Goal: Task Accomplishment & Management: Complete application form

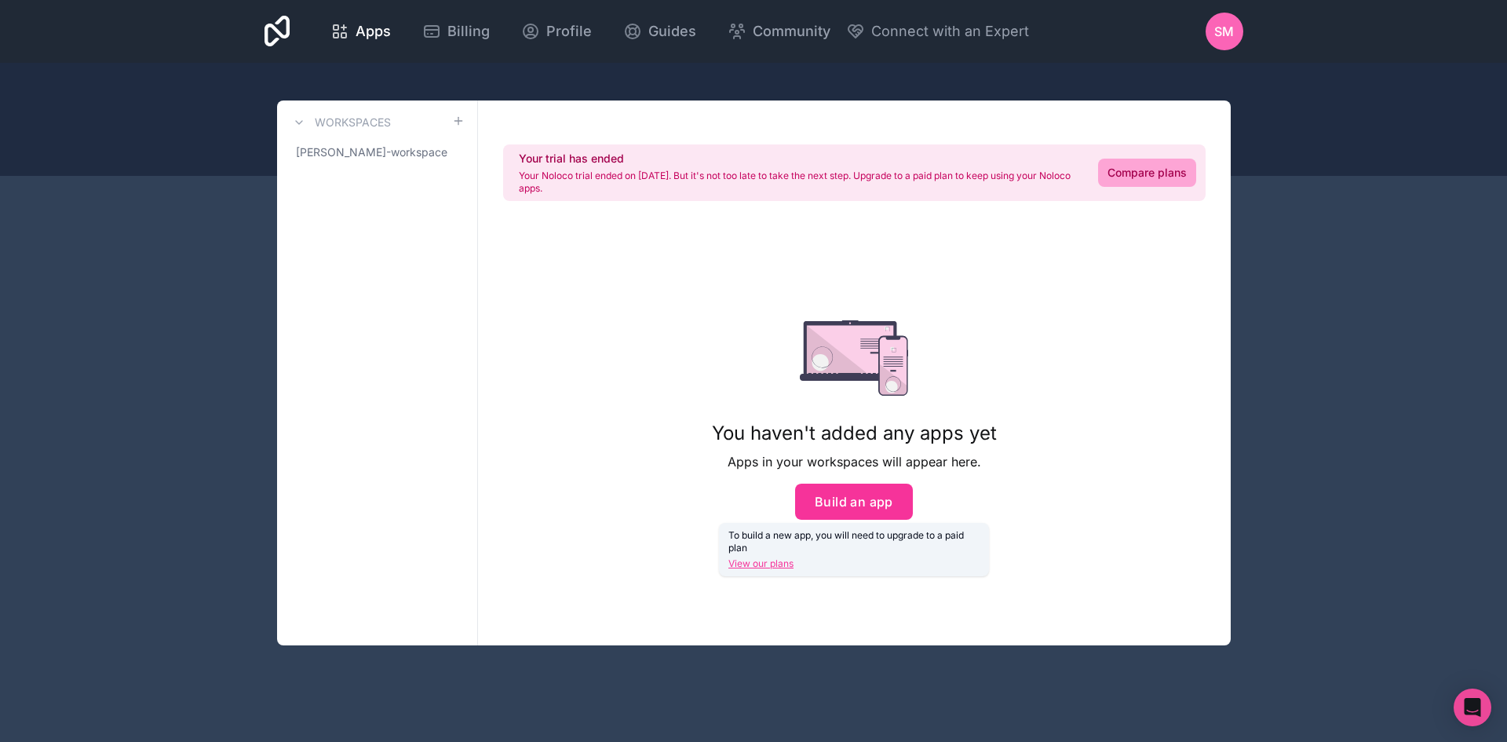
click at [855, 509] on button "Build an app" at bounding box center [854, 501] width 118 height 36
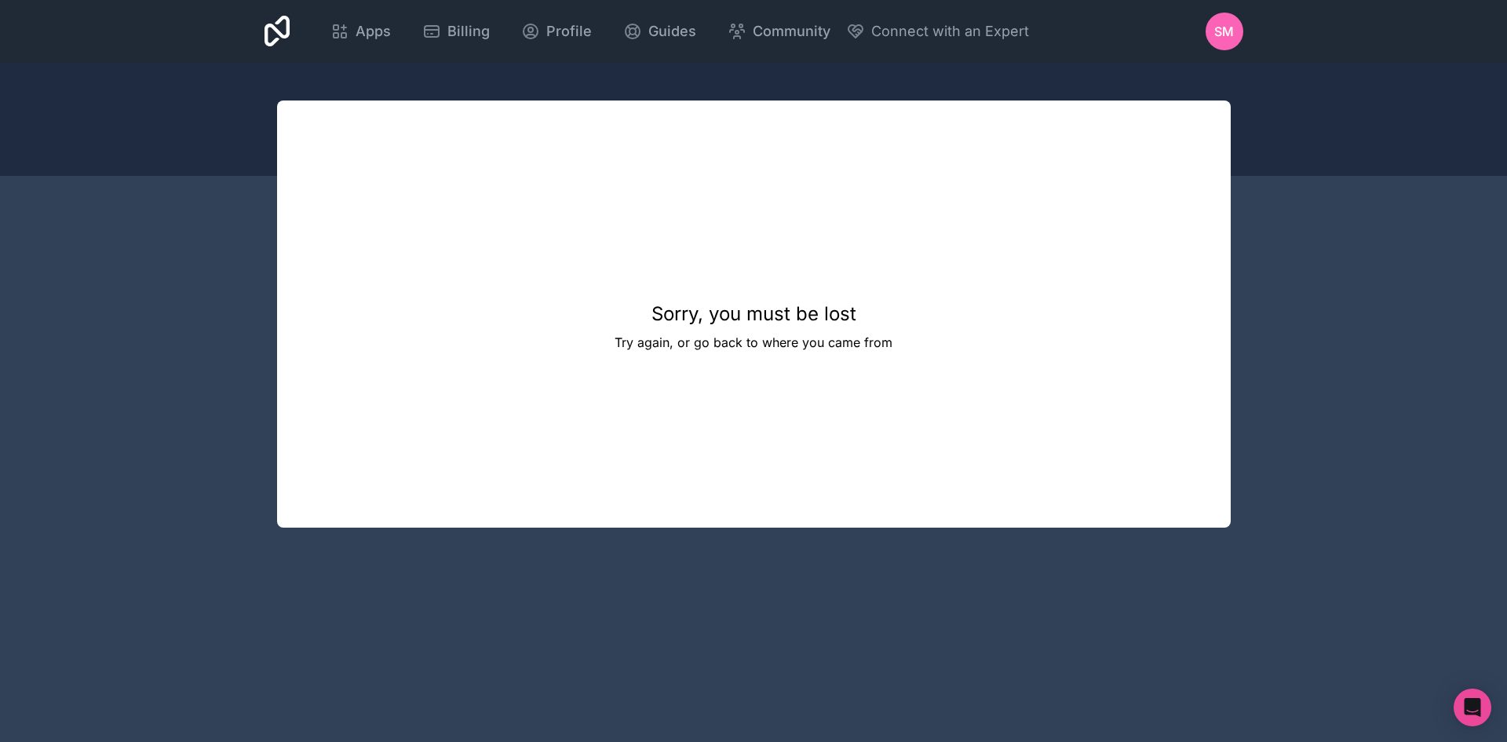
click at [1214, 26] on span "SM" at bounding box center [1224, 31] width 20 height 19
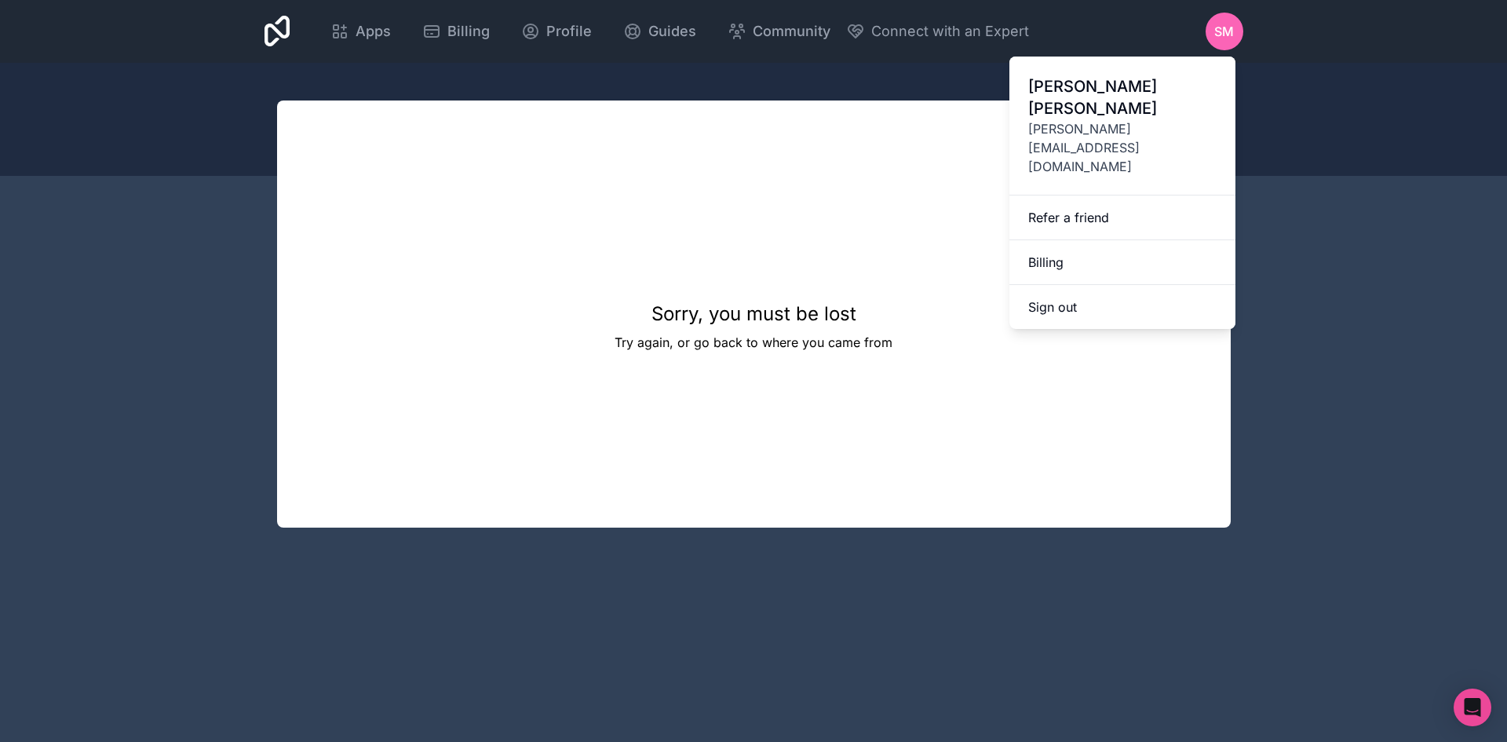
click at [1092, 285] on button "Sign out" at bounding box center [1122, 307] width 226 height 44
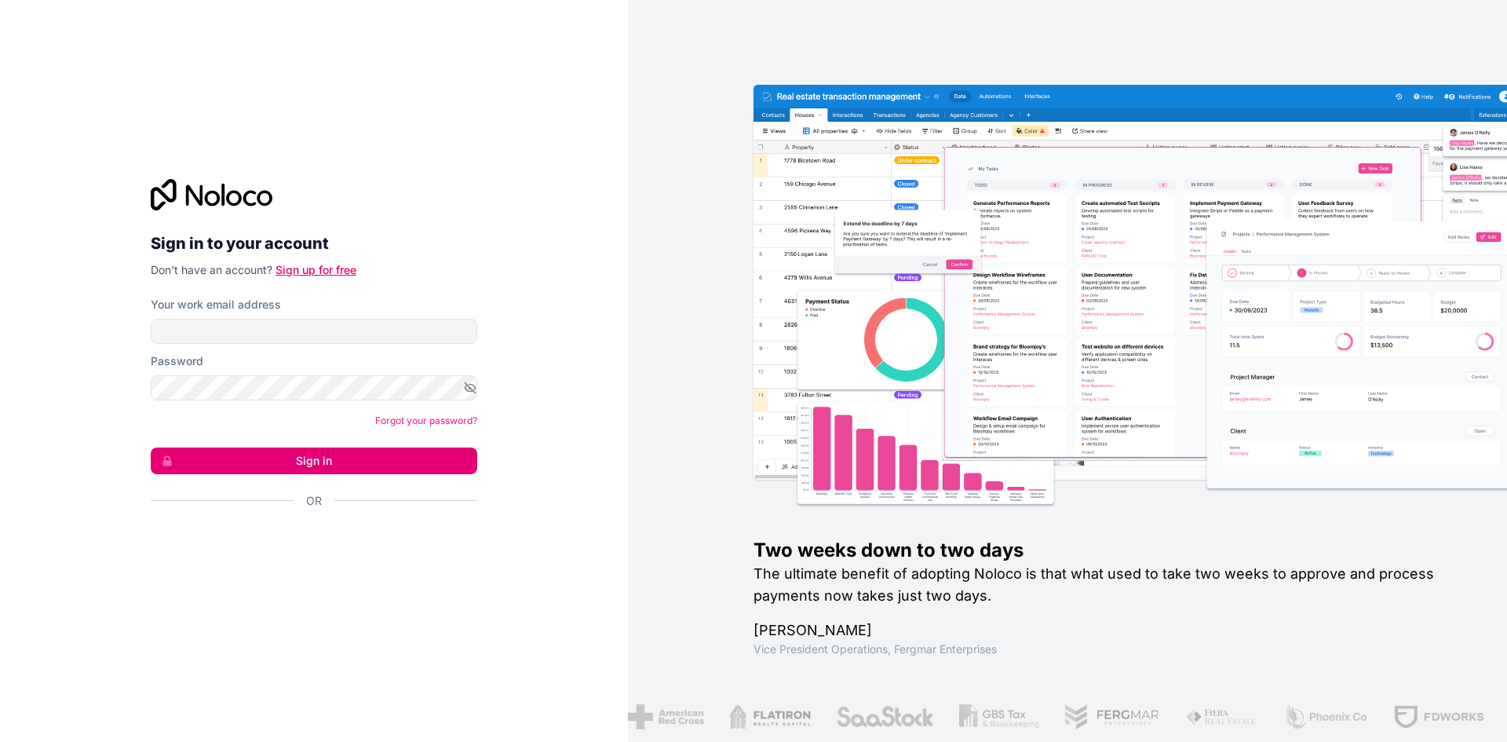
click at [326, 269] on link "Sign up for free" at bounding box center [315, 269] width 81 height 13
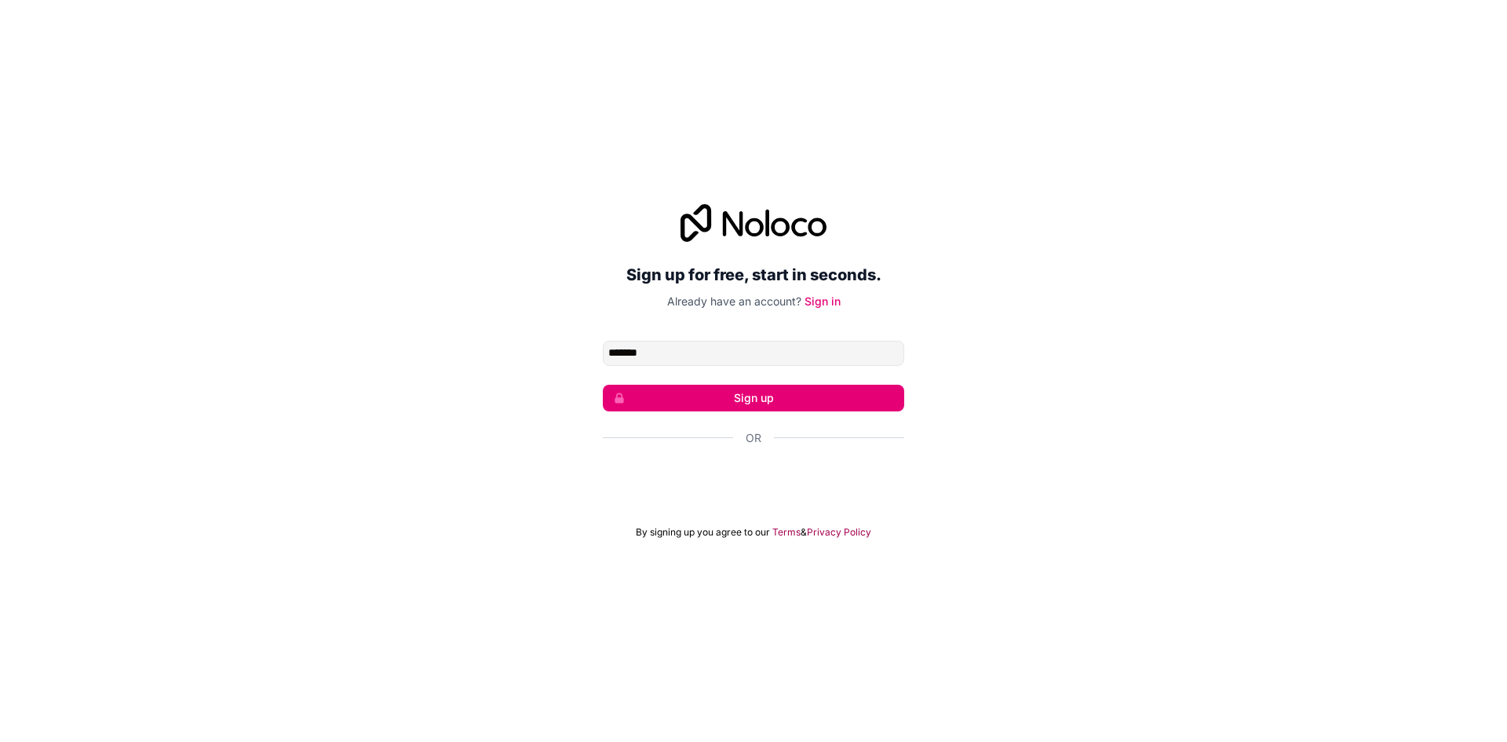
type input "*******"
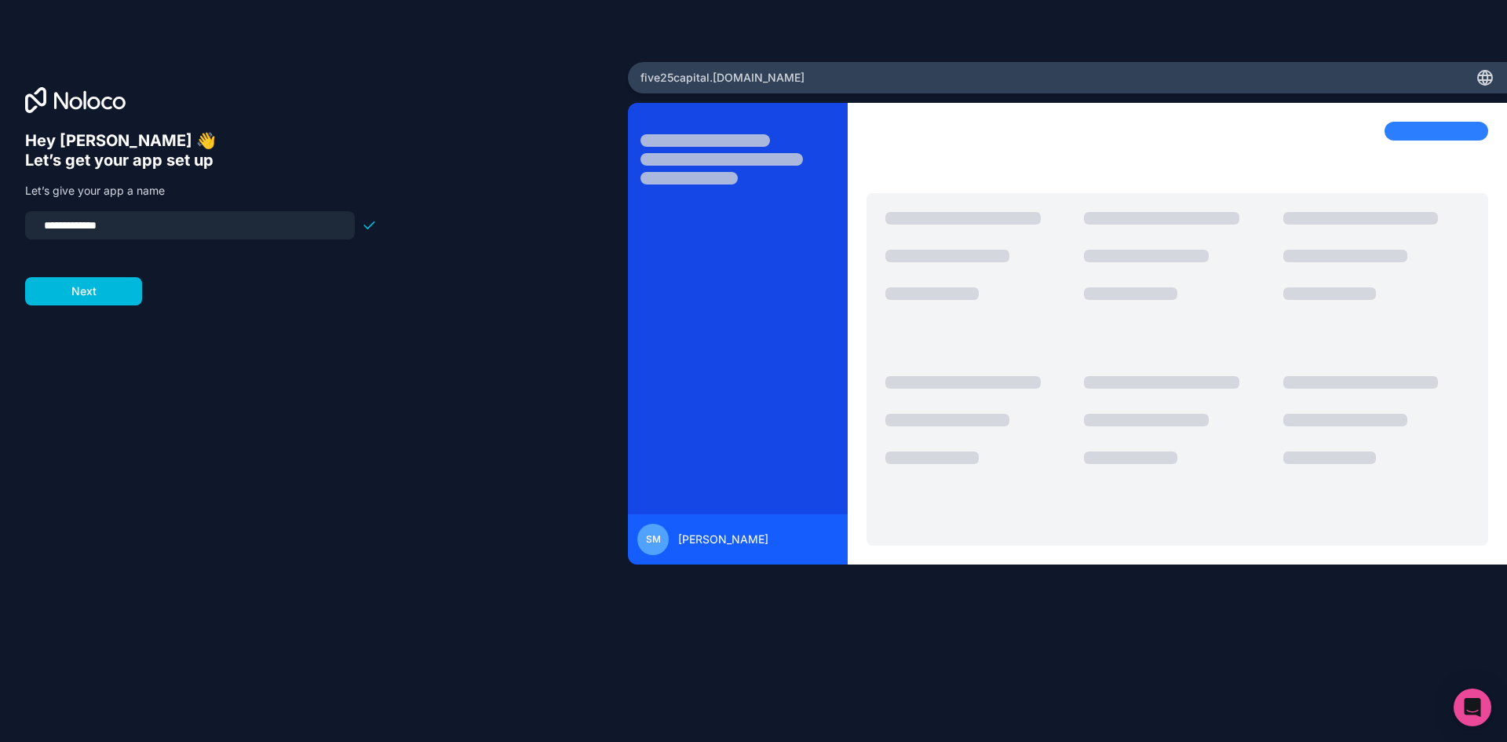
click at [80, 291] on button "Next" at bounding box center [83, 291] width 117 height 28
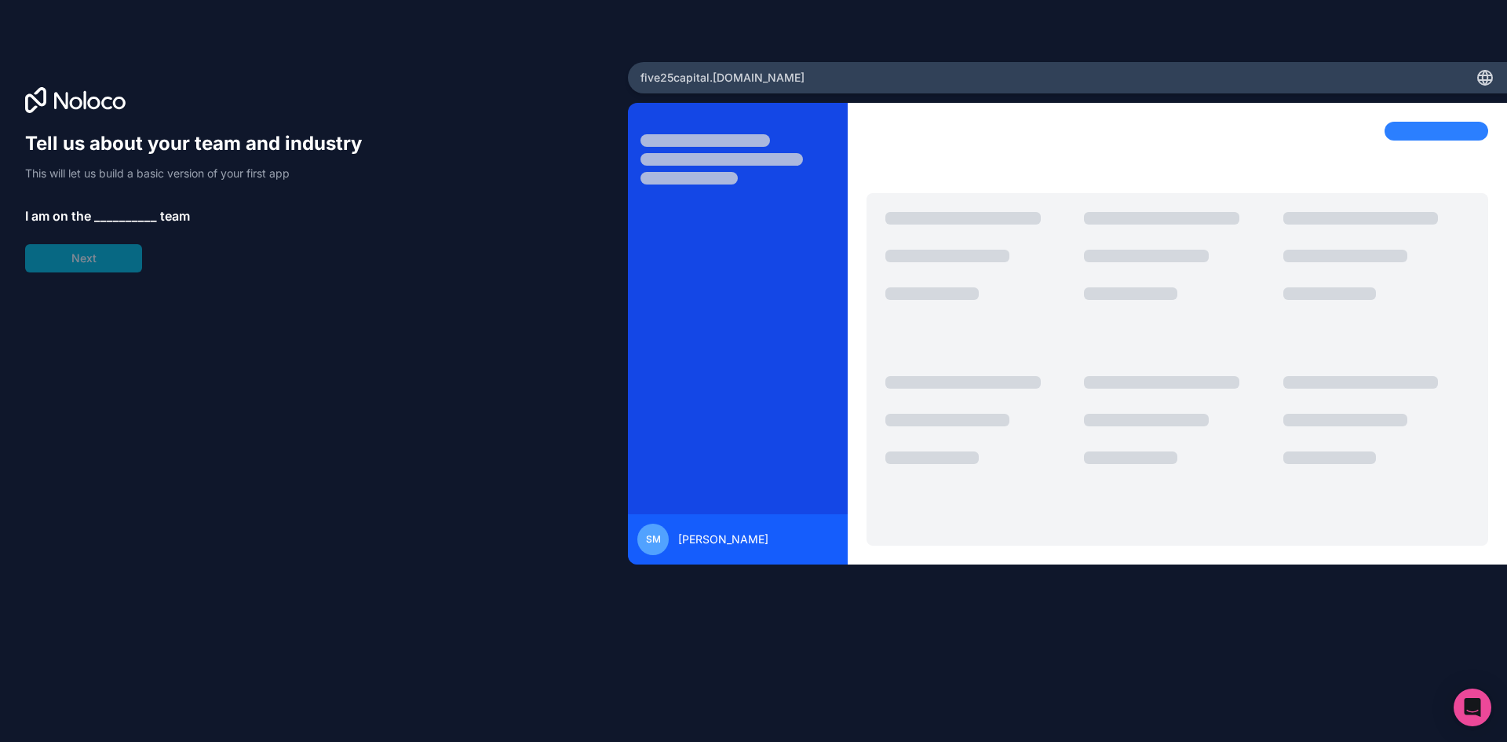
click at [119, 213] on span "__________" at bounding box center [125, 215] width 63 height 19
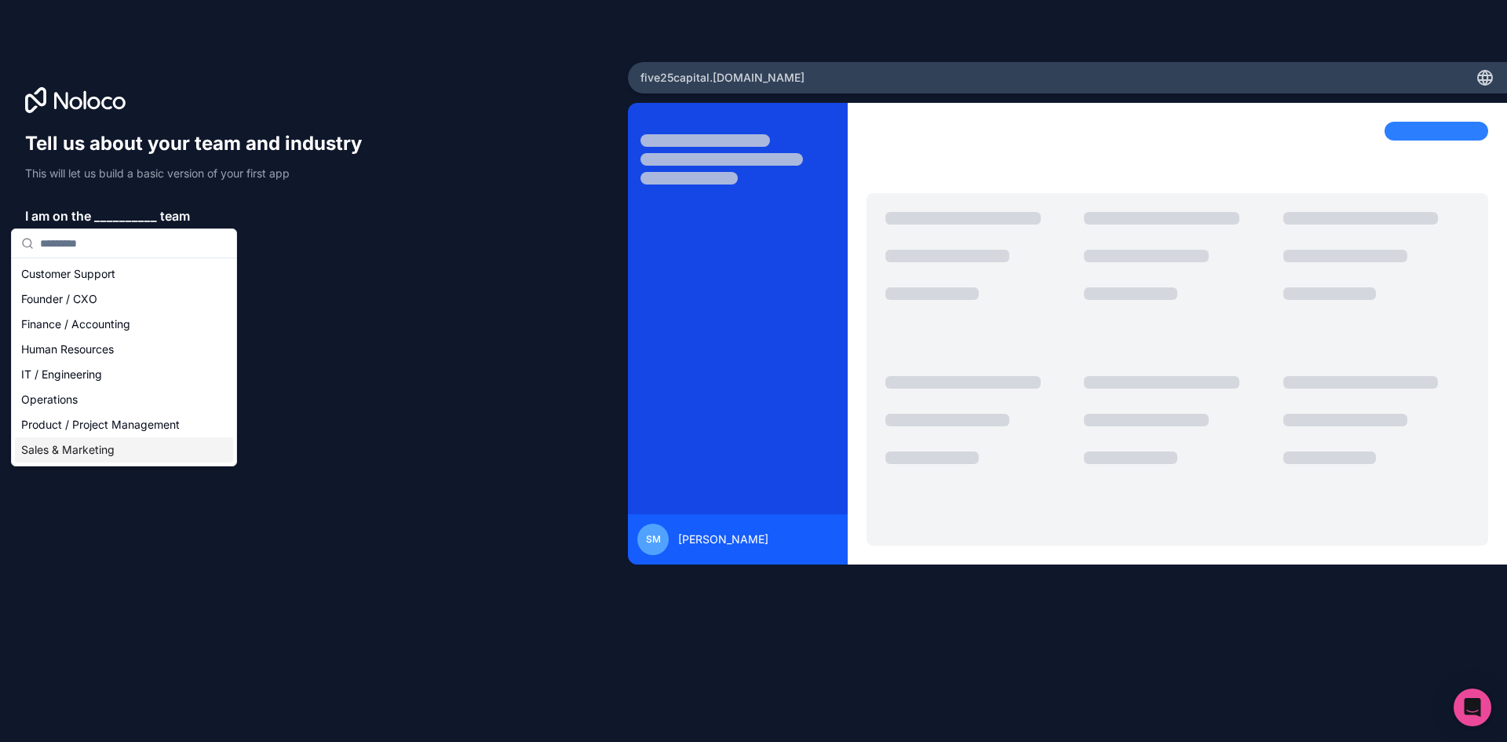
click at [84, 450] on div "Sales & Marketing" at bounding box center [124, 449] width 218 height 25
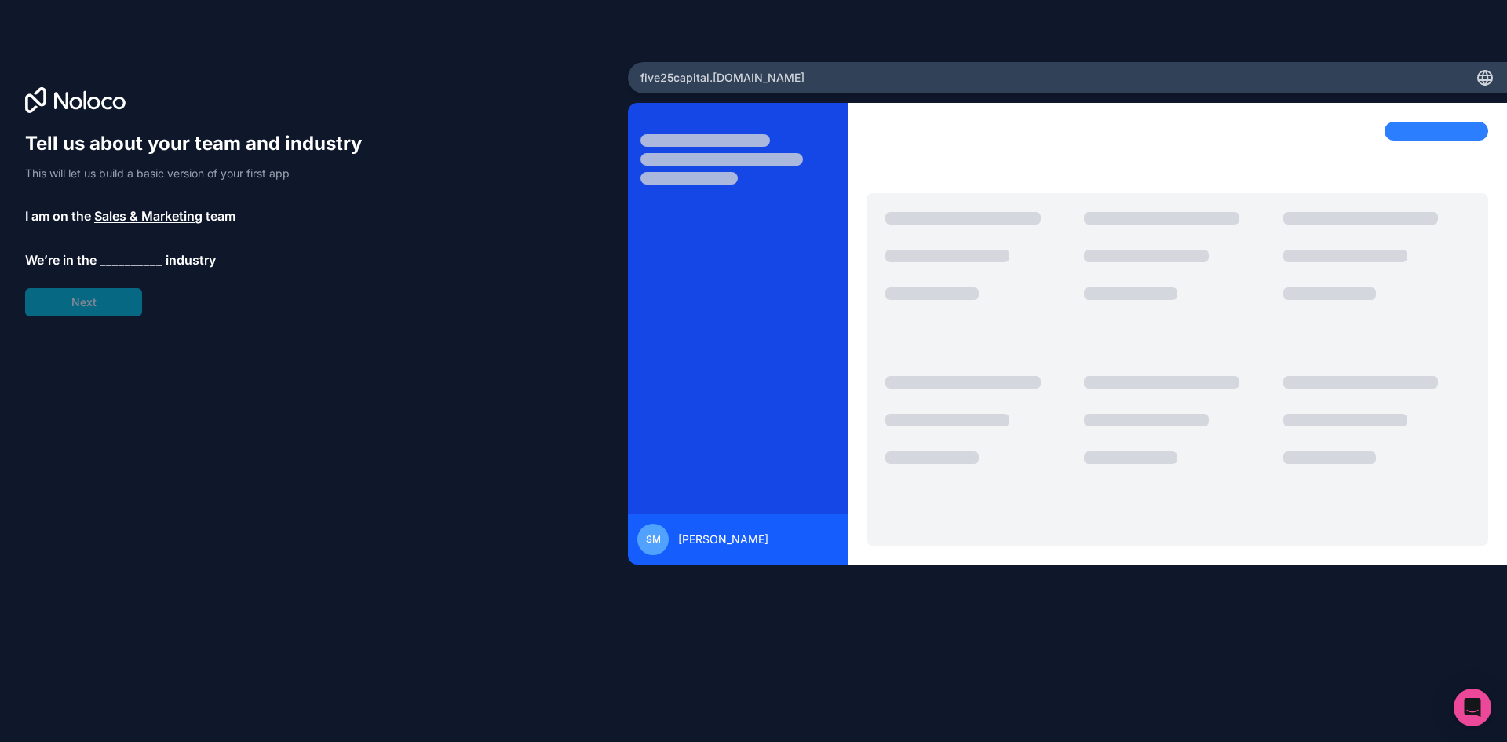
click at [122, 255] on span "__________" at bounding box center [131, 259] width 63 height 19
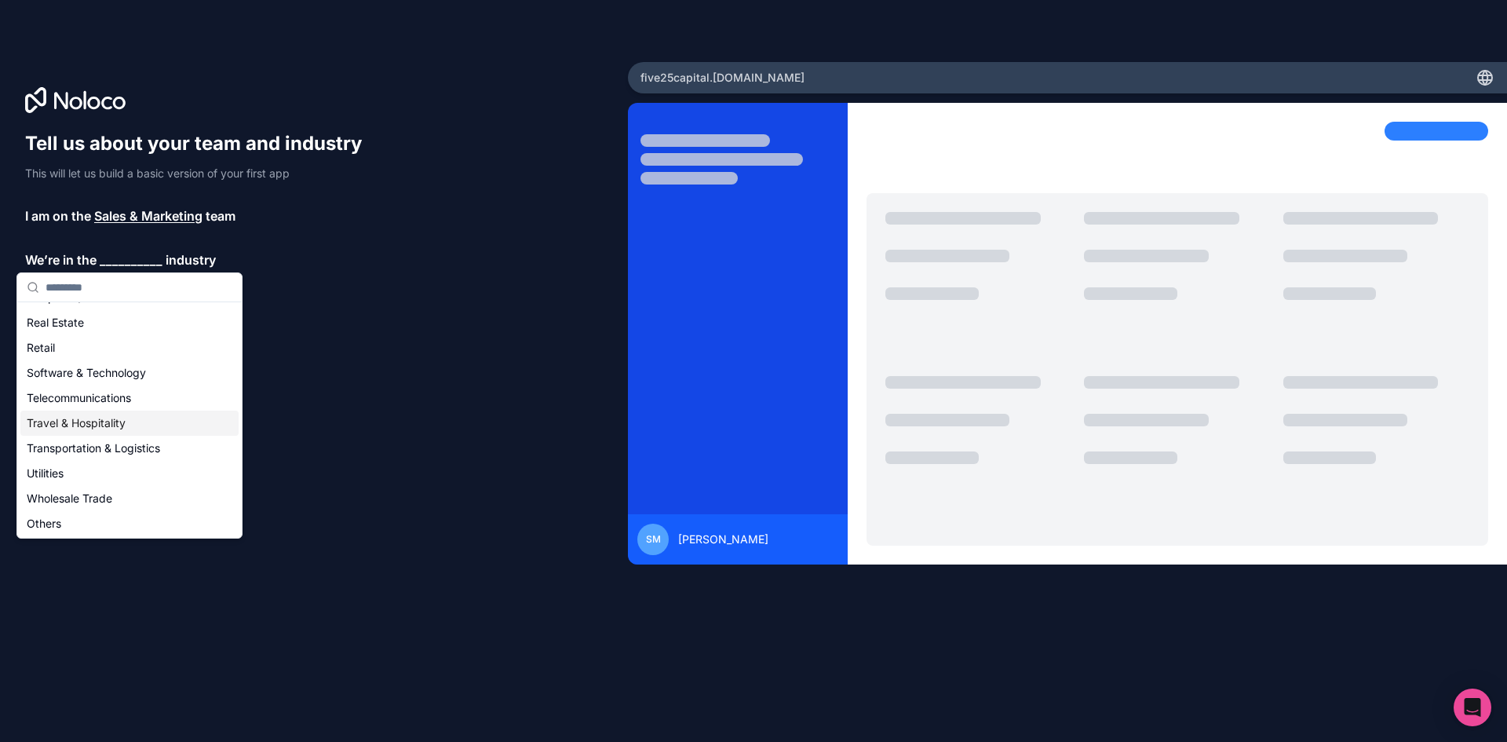
scroll to position [323, 0]
click at [104, 524] on div "Others" at bounding box center [129, 521] width 218 height 25
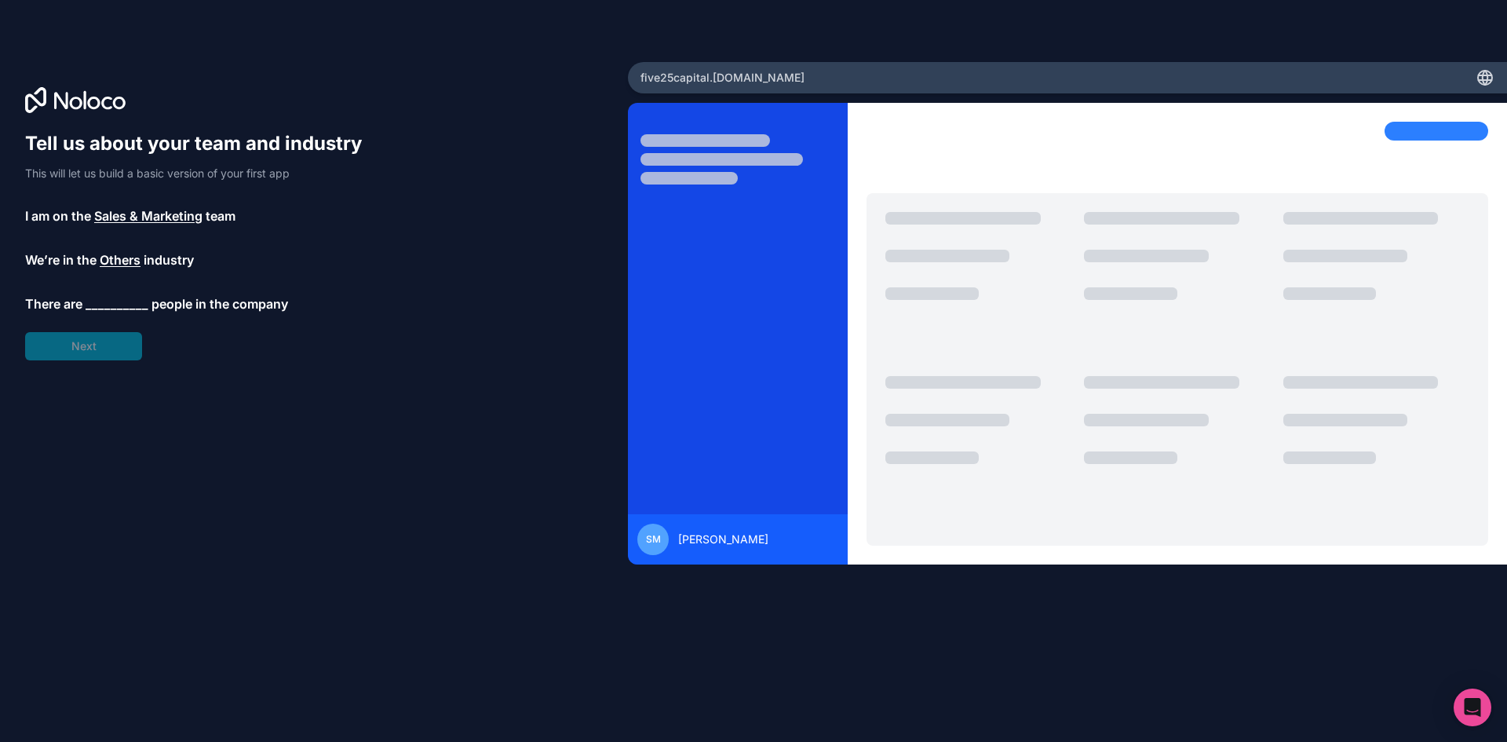
click at [112, 299] on span "__________" at bounding box center [117, 303] width 63 height 19
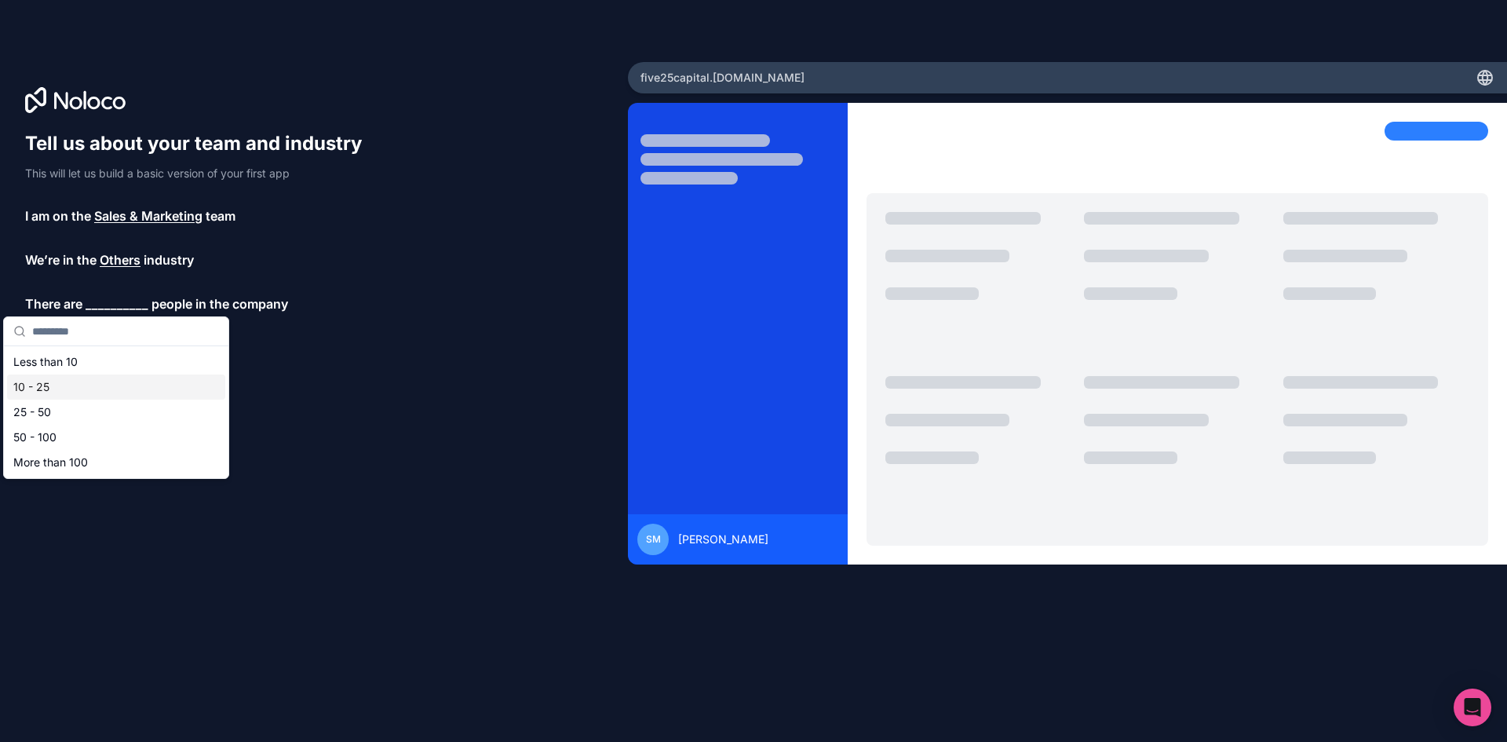
click at [80, 381] on div "10 - 25" at bounding box center [116, 386] width 218 height 25
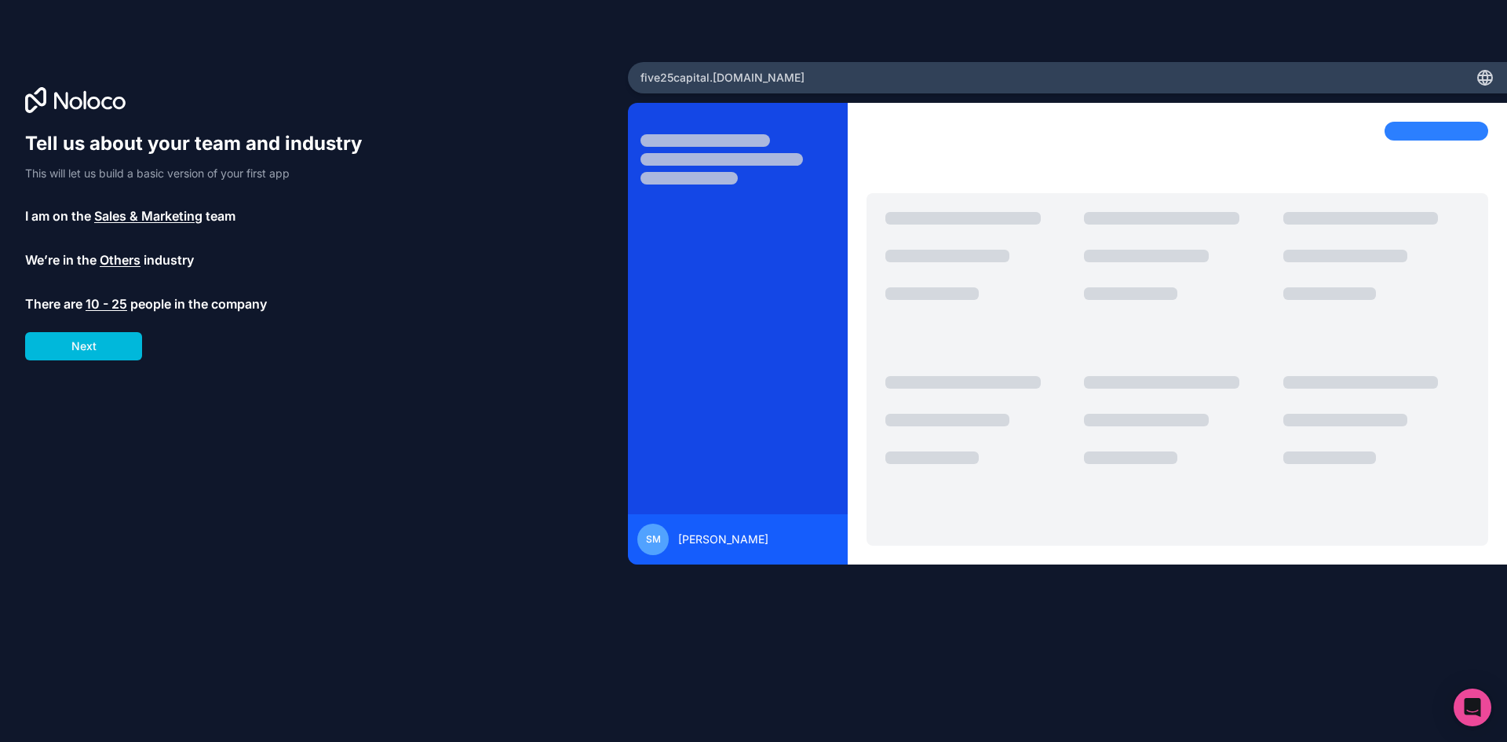
click at [111, 352] on button "Next" at bounding box center [83, 346] width 117 height 28
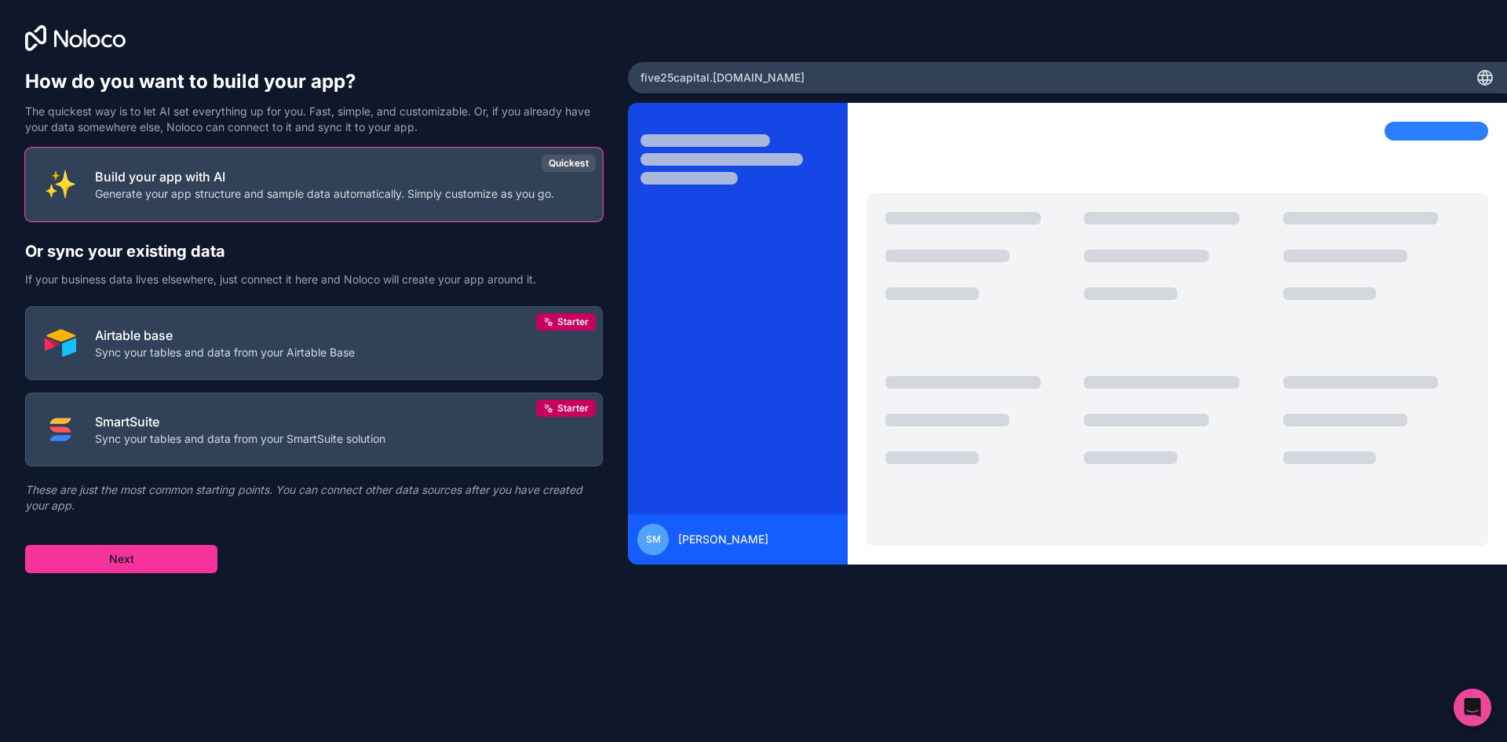
click at [312, 205] on button "Build your app with AI Generate your app structure and sample data automaticall…" at bounding box center [314, 185] width 578 height 74
click at [195, 550] on button "Next" at bounding box center [121, 559] width 192 height 28
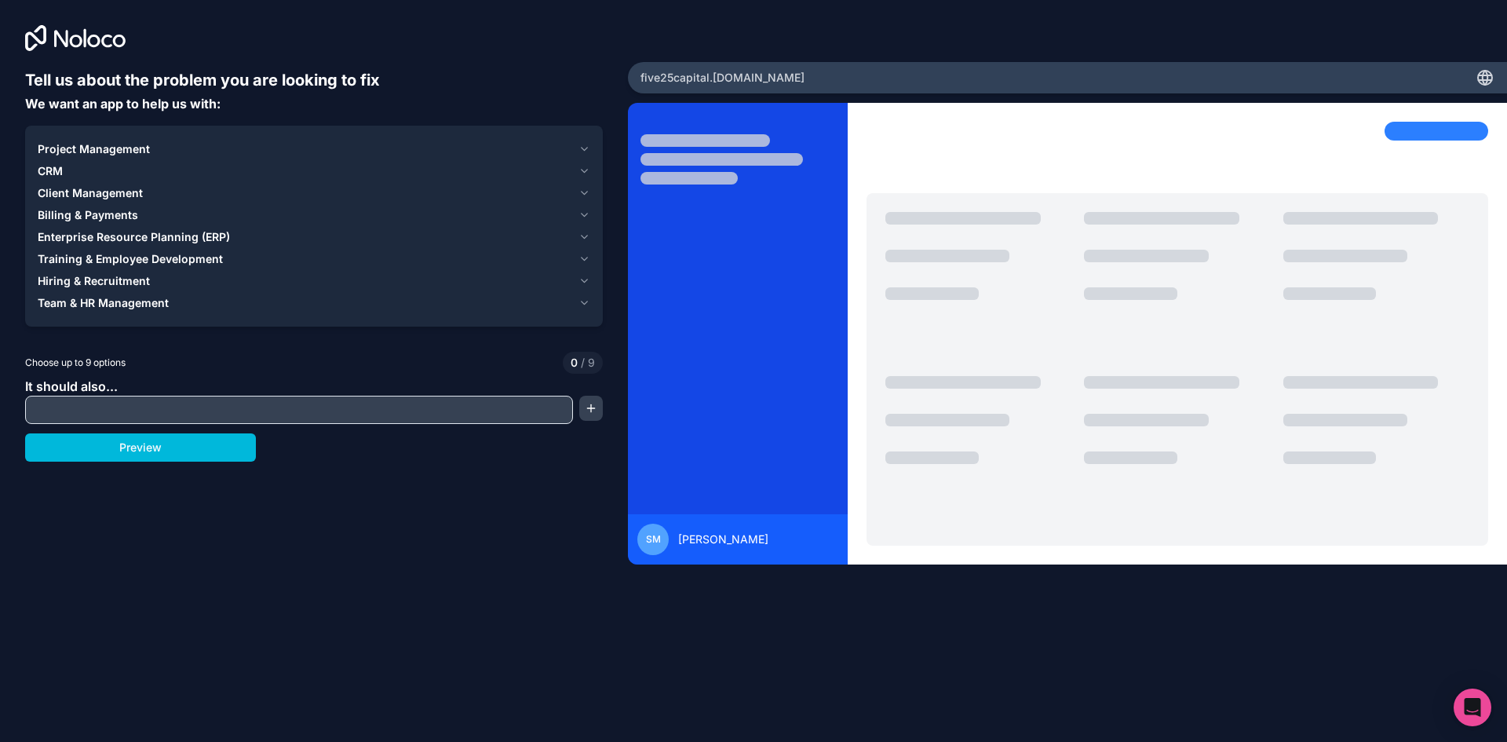
click at [147, 152] on span "Project Management" at bounding box center [94, 149] width 112 height 16
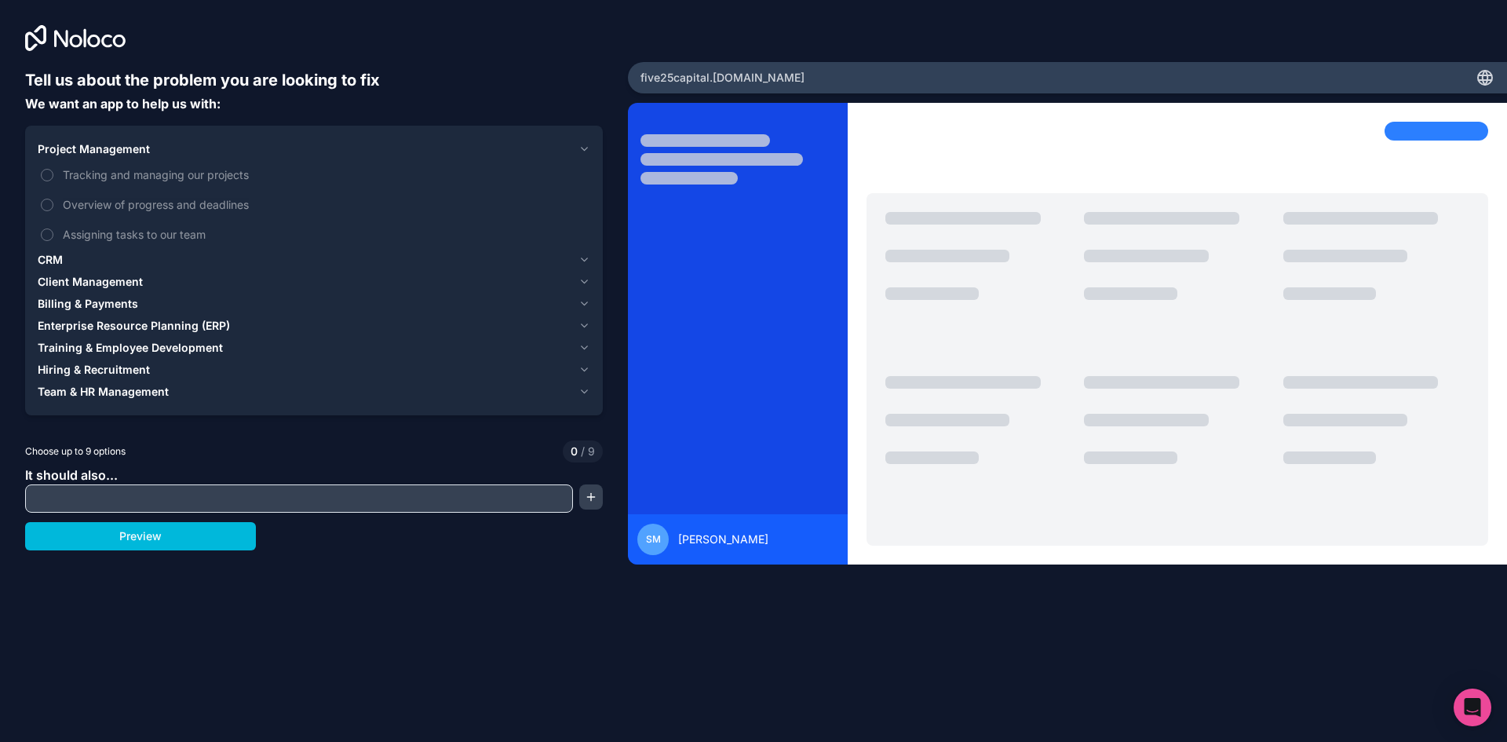
click at [124, 174] on span "Tracking and managing our projects" at bounding box center [325, 174] width 524 height 16
click at [53, 174] on button "Tracking and managing our projects" at bounding box center [47, 175] width 13 height 13
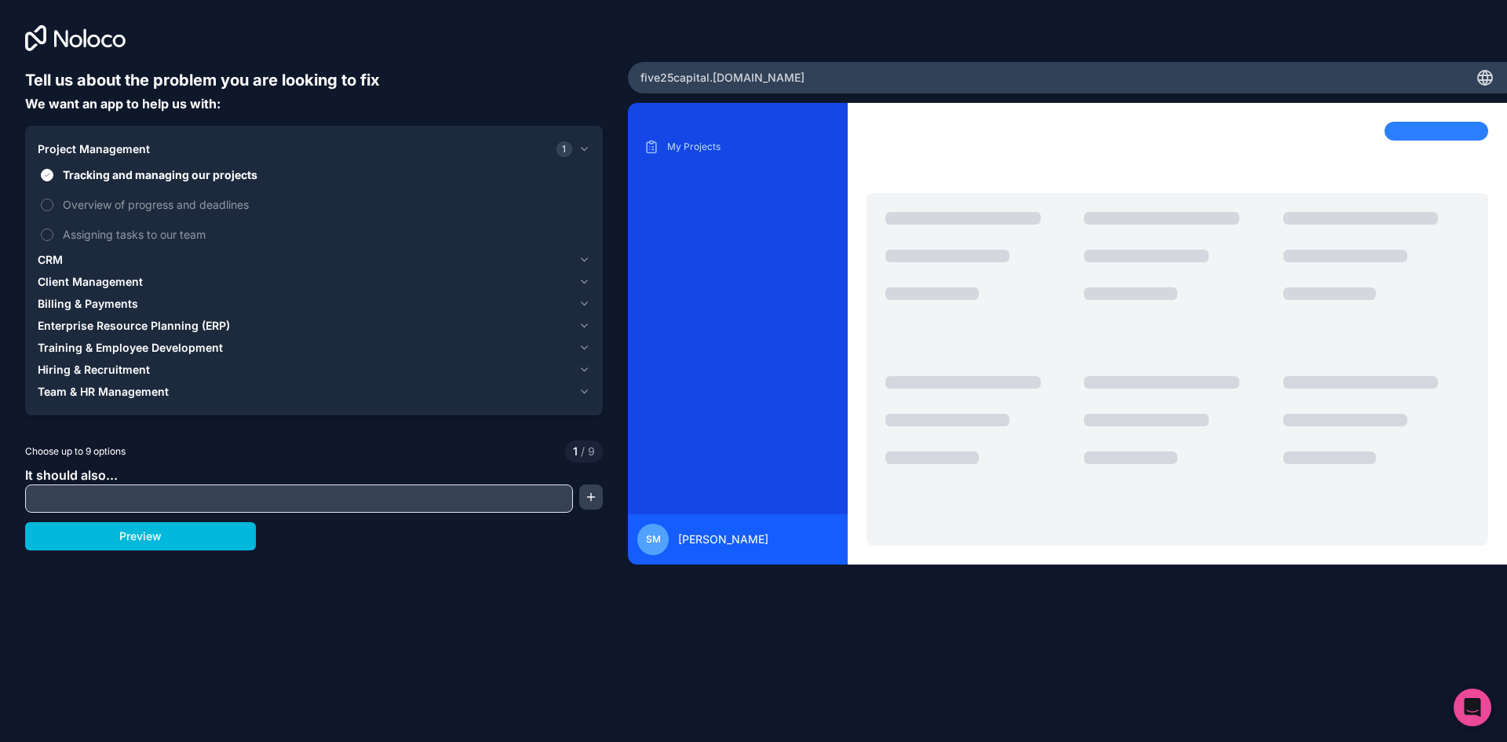
click at [53, 206] on label "Overview of progress and deadlines" at bounding box center [314, 204] width 552 height 29
click at [53, 206] on button "Overview of progress and deadlines" at bounding box center [47, 205] width 13 height 13
click at [50, 213] on label "Overview of progress and deadlines" at bounding box center [314, 204] width 552 height 29
click at [50, 211] on button "Overview of progress and deadlines" at bounding box center [47, 205] width 13 height 13
click at [46, 172] on button "Tracking and managing our projects" at bounding box center [47, 175] width 13 height 13
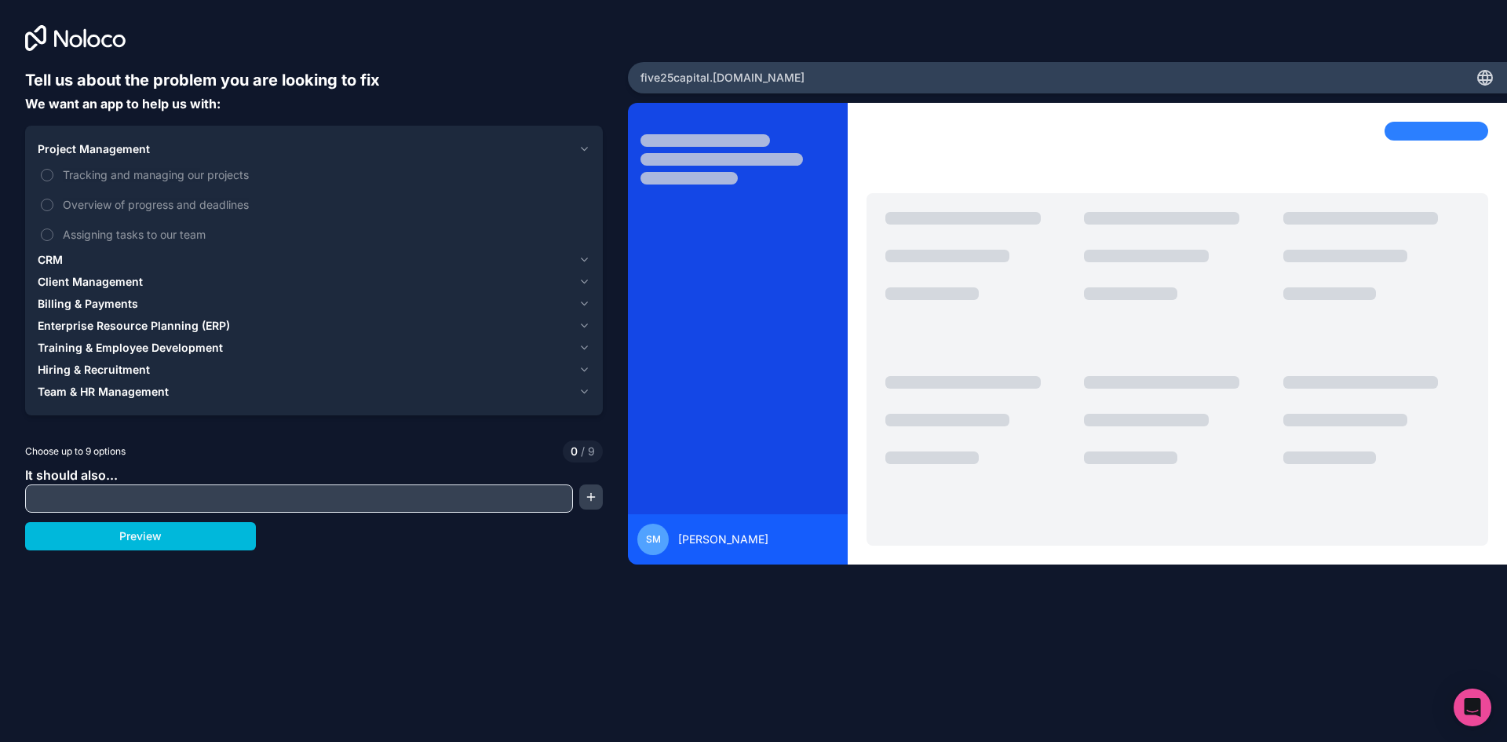
click at [67, 171] on span "Tracking and managing our projects" at bounding box center [325, 174] width 524 height 16
click at [53, 171] on button "Tracking and managing our projects" at bounding box center [47, 175] width 13 height 13
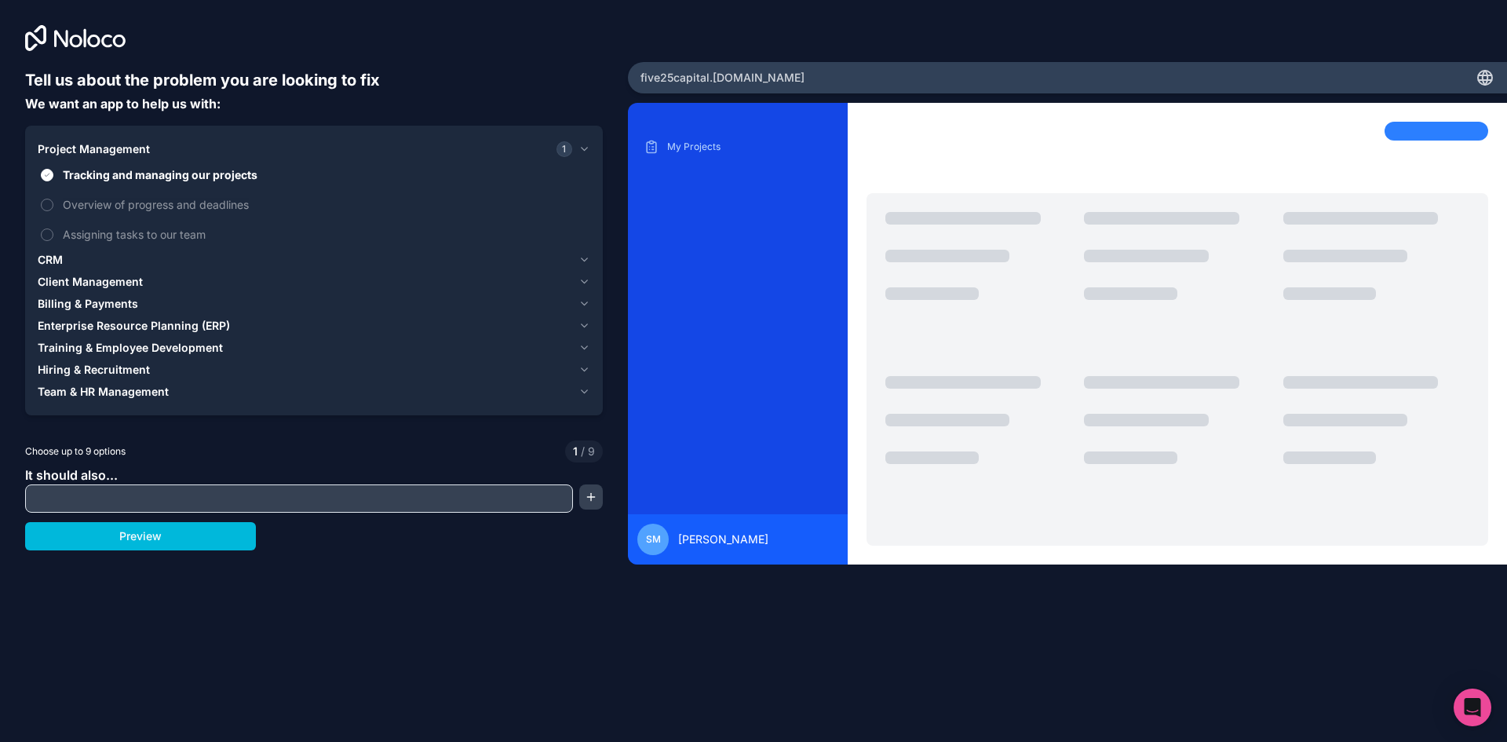
click at [89, 259] on div "CRM" at bounding box center [305, 260] width 534 height 16
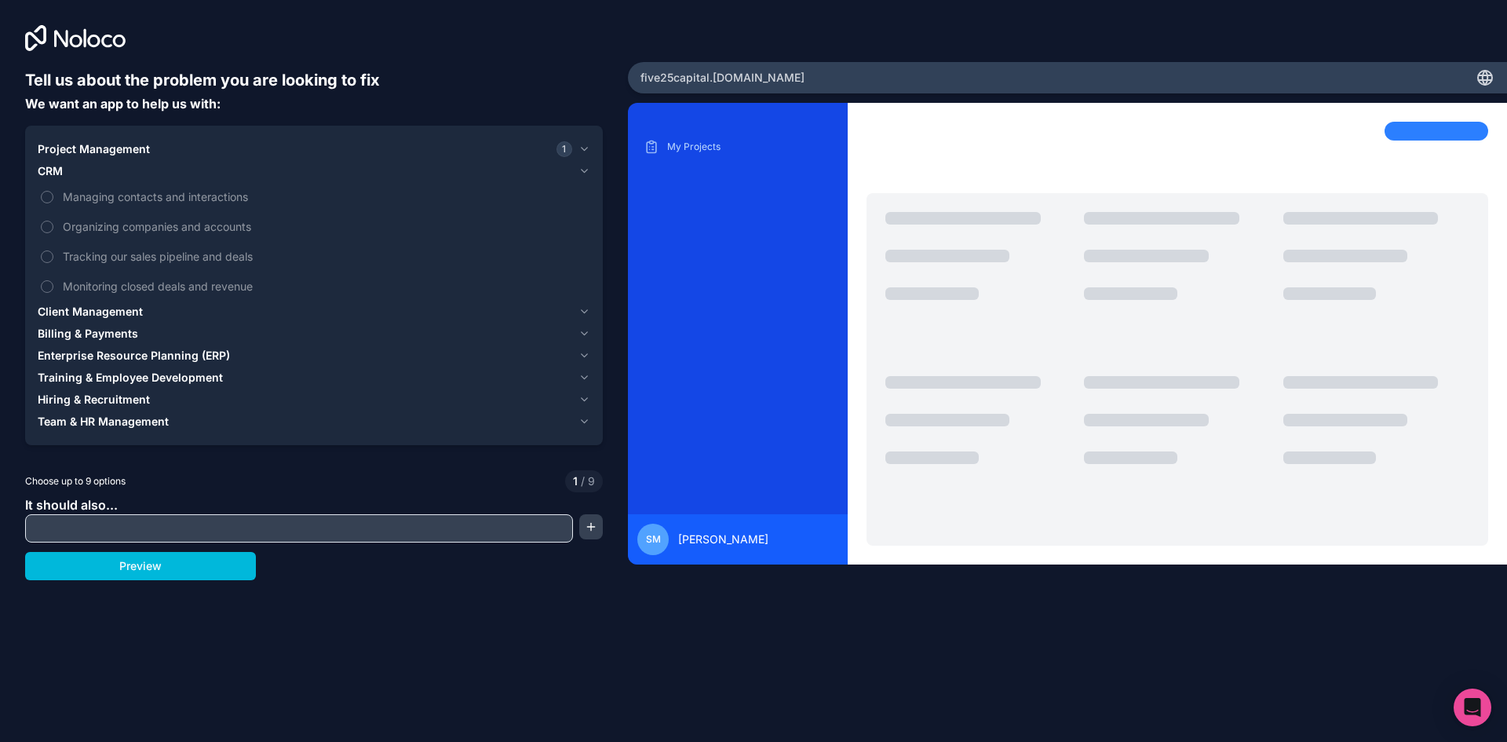
click at [108, 200] on span "Managing contacts and interactions" at bounding box center [325, 196] width 524 height 16
click at [53, 200] on button "Managing contacts and interactions" at bounding box center [47, 197] width 13 height 13
click at [106, 228] on span "Organizing companies and accounts" at bounding box center [325, 226] width 524 height 16
click at [53, 228] on button "Organizing companies and accounts" at bounding box center [47, 227] width 13 height 13
click at [107, 257] on span "Tracking our sales pipeline and deals" at bounding box center [325, 256] width 524 height 16
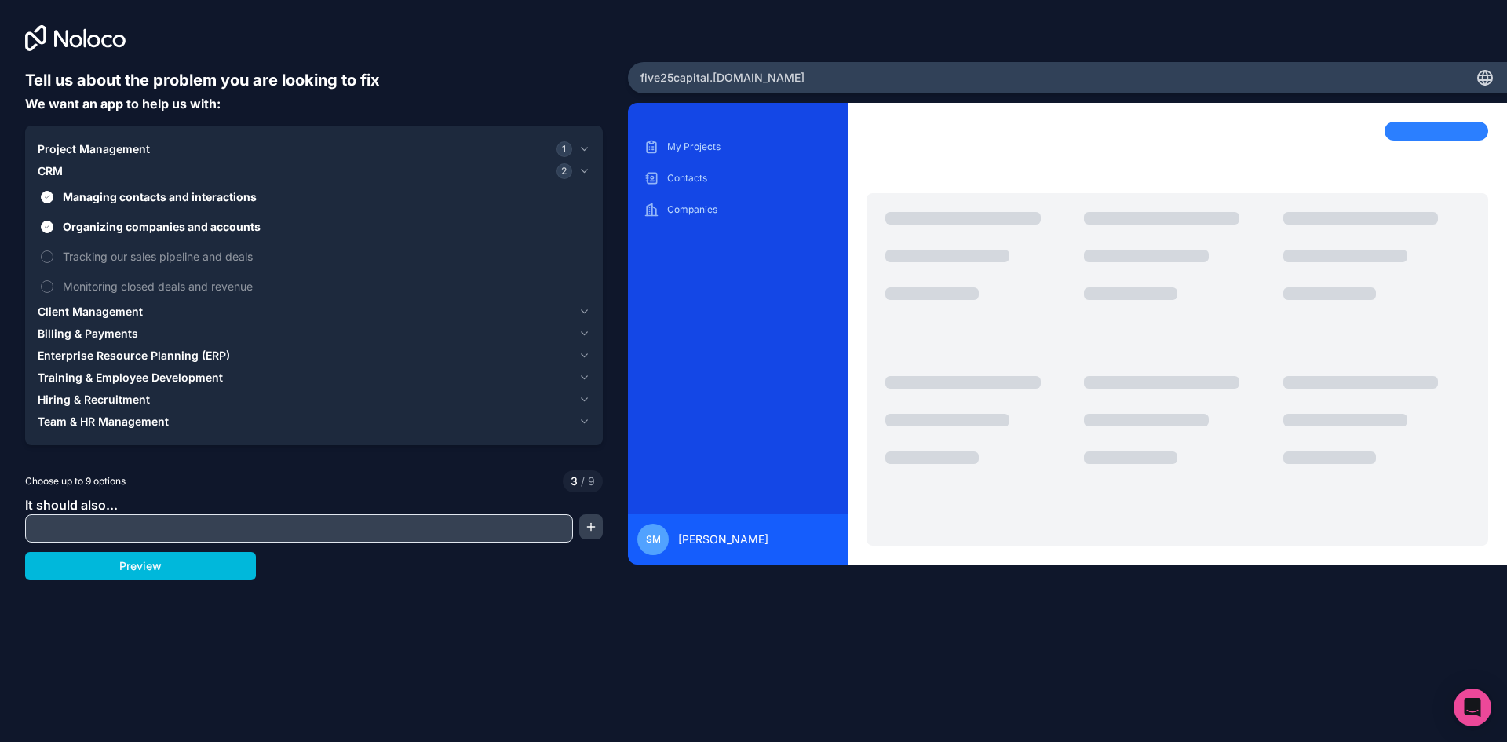
click at [53, 257] on button "Tracking our sales pipeline and deals" at bounding box center [47, 256] width 13 height 13
click at [108, 289] on span "Monitoring closed deals and revenue" at bounding box center [325, 286] width 524 height 16
click at [53, 289] on button "Monitoring closed deals and revenue" at bounding box center [47, 286] width 13 height 13
click at [149, 311] on div "Client Management" at bounding box center [305, 312] width 534 height 16
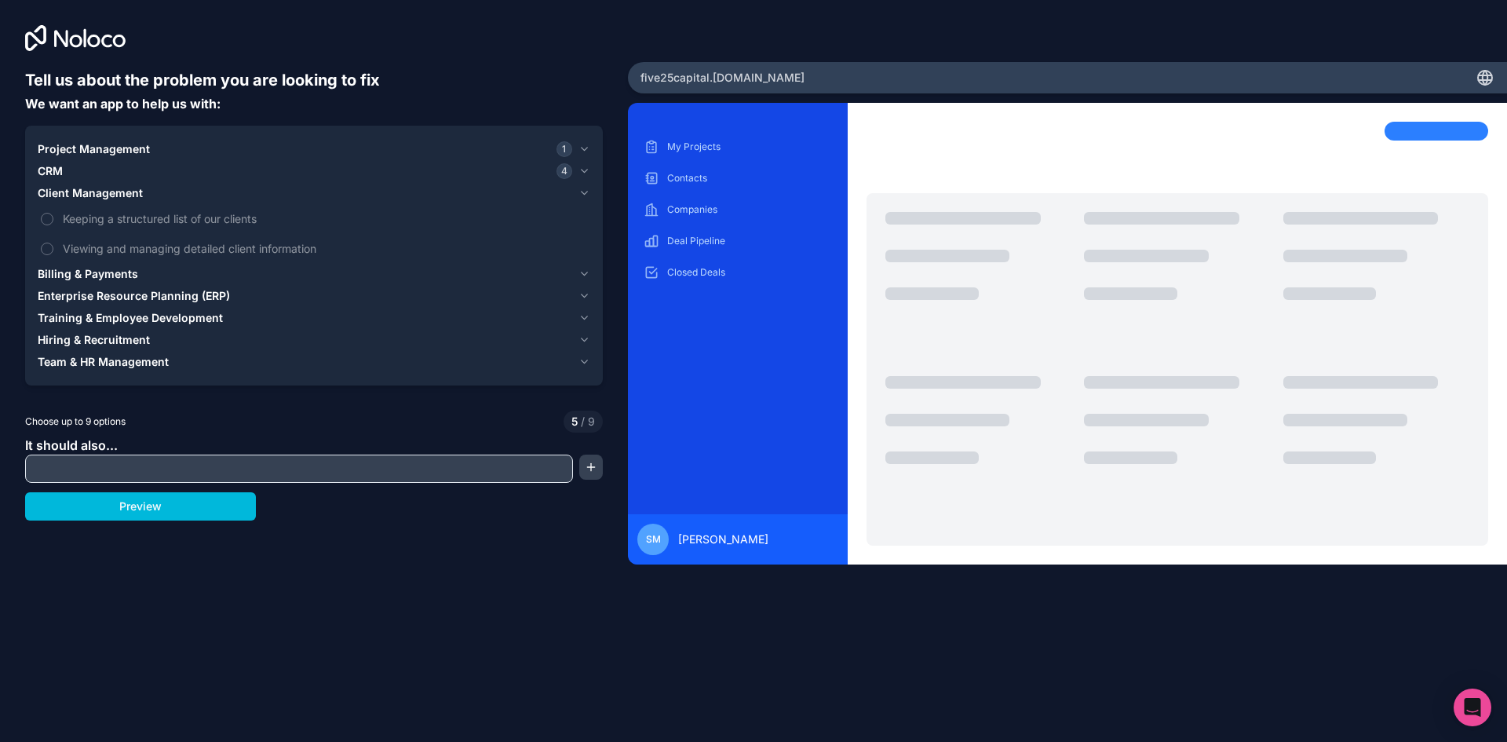
click at [50, 222] on button "Keeping a structured list of our clients" at bounding box center [47, 219] width 13 height 13
click at [53, 250] on label "Viewing and managing detailed client information" at bounding box center [314, 248] width 552 height 29
click at [53, 250] on button "Viewing and managing detailed client information" at bounding box center [47, 248] width 13 height 13
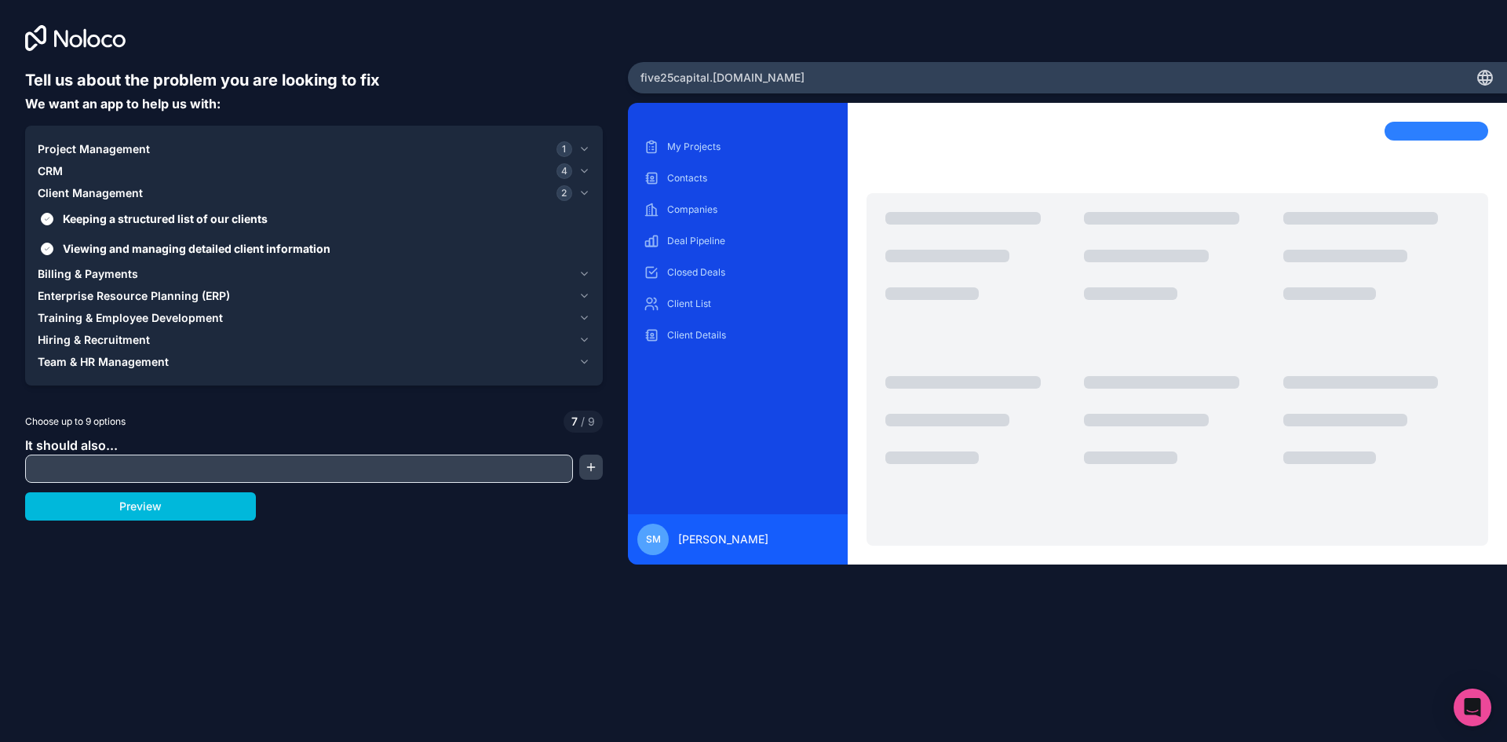
click at [156, 271] on div "Billing & Payments" at bounding box center [305, 274] width 534 height 16
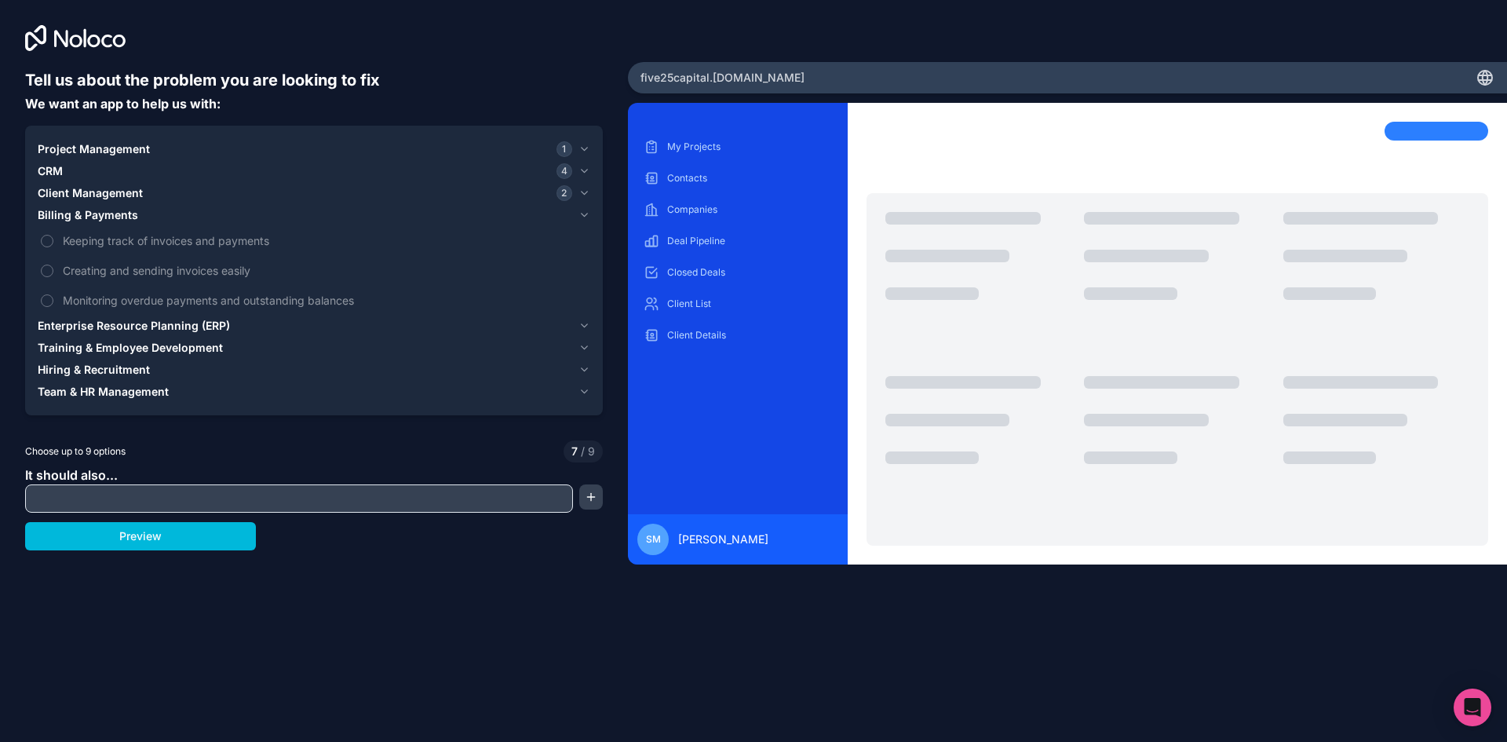
click at [264, 324] on div "Enterprise Resource Planning (ERP)" at bounding box center [305, 326] width 534 height 16
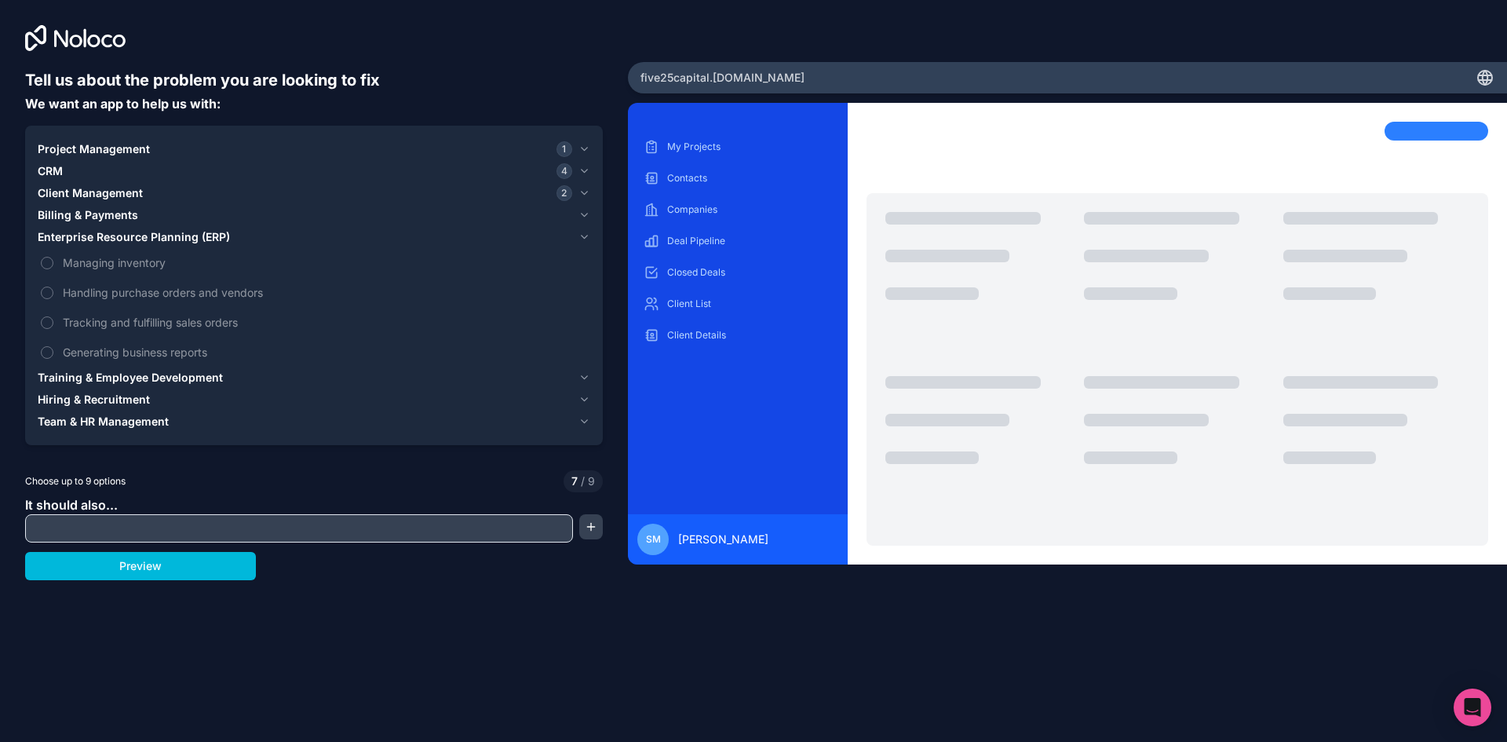
click at [267, 374] on div "Training & Employee Development" at bounding box center [305, 378] width 534 height 16
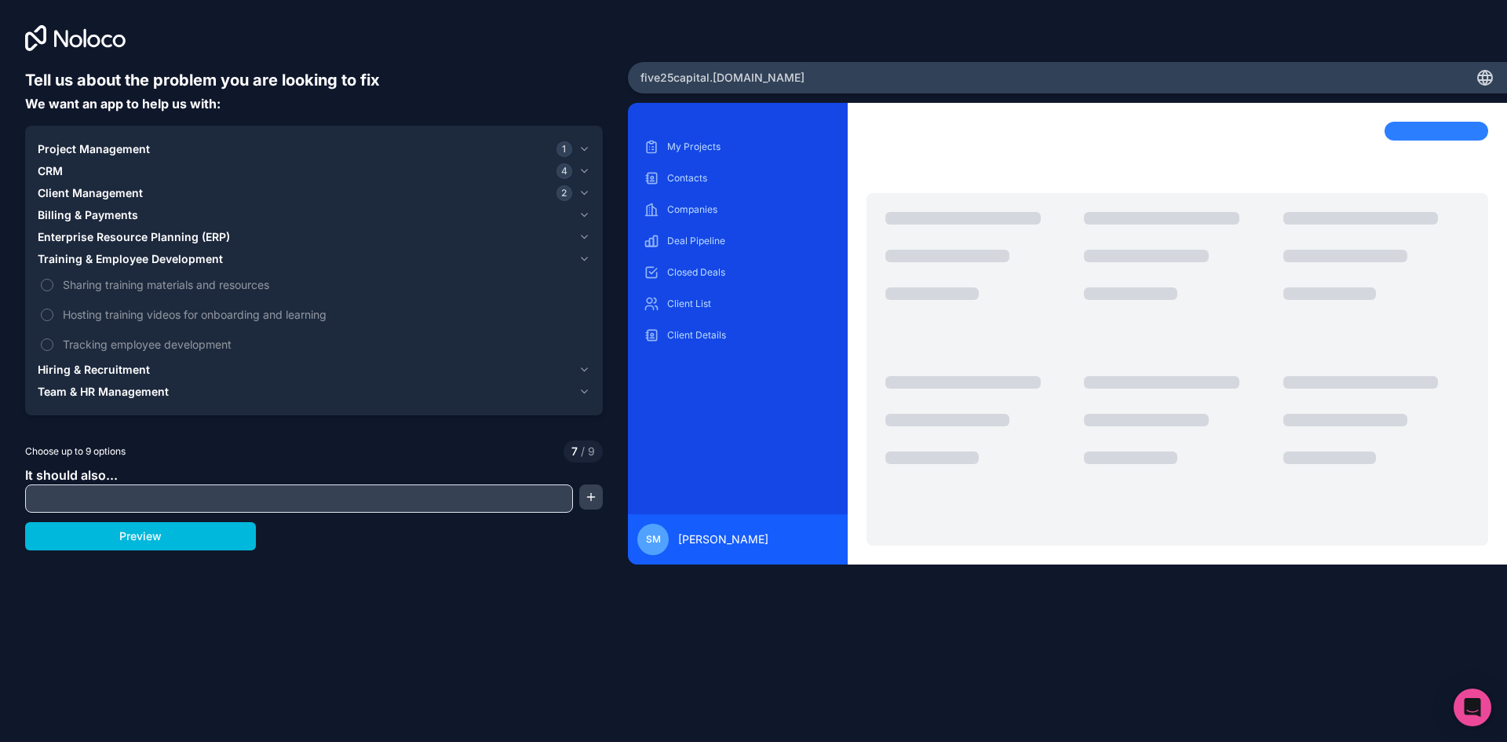
click at [187, 370] on div "Hiring & Recruitment" at bounding box center [305, 370] width 534 height 16
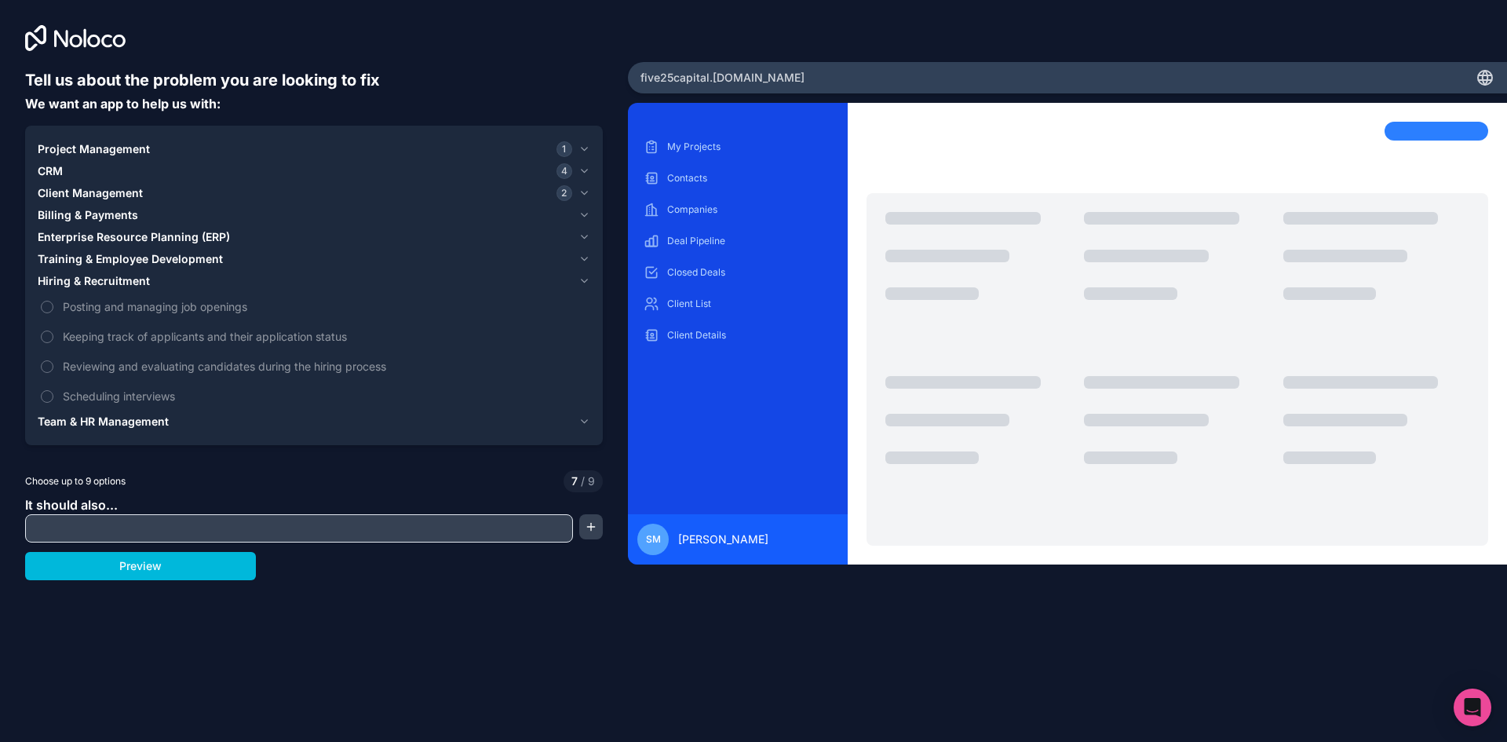
click at [198, 419] on div "Team & HR Management" at bounding box center [305, 422] width 534 height 16
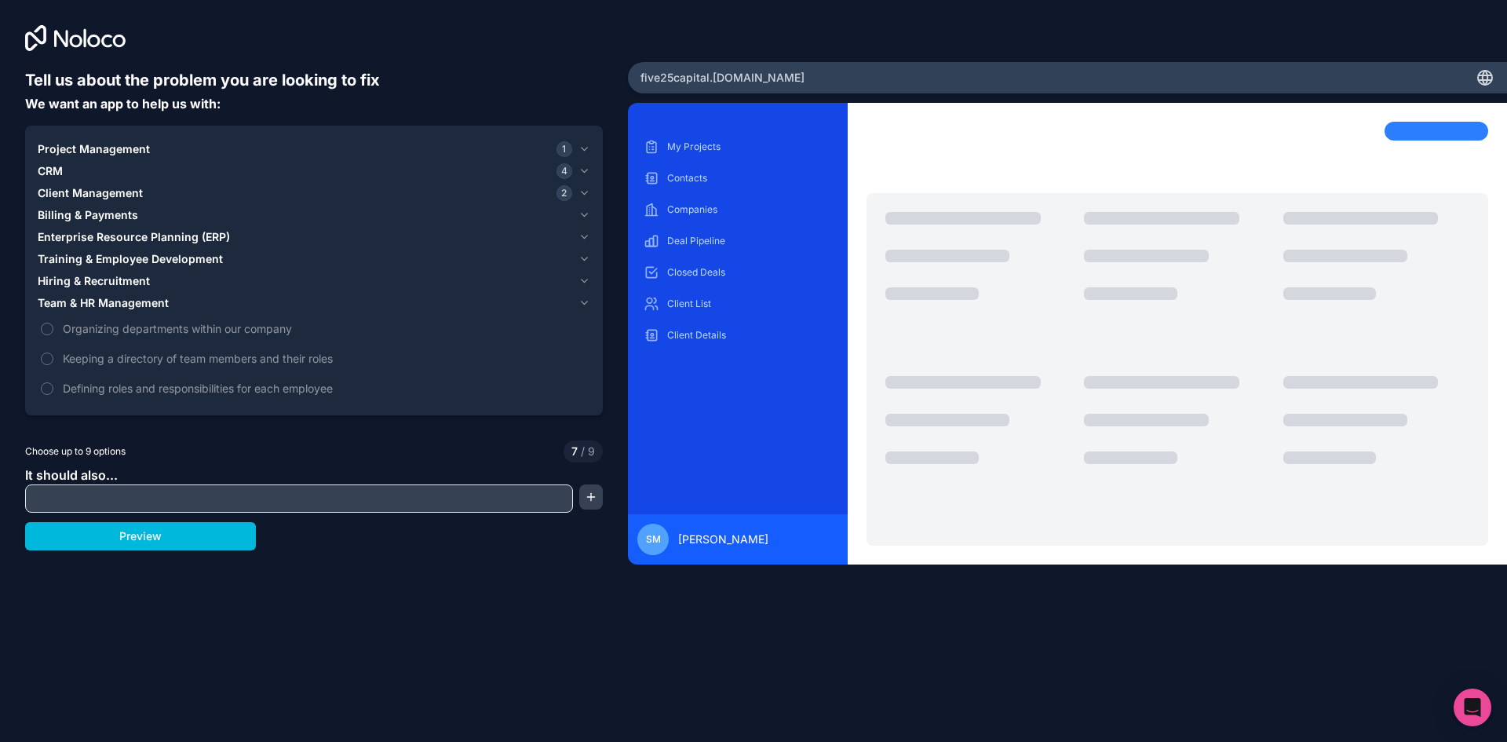
click at [100, 498] on input "text" at bounding box center [299, 498] width 540 height 22
type input "**********"
click at [587, 498] on button "button" at bounding box center [591, 496] width 24 height 25
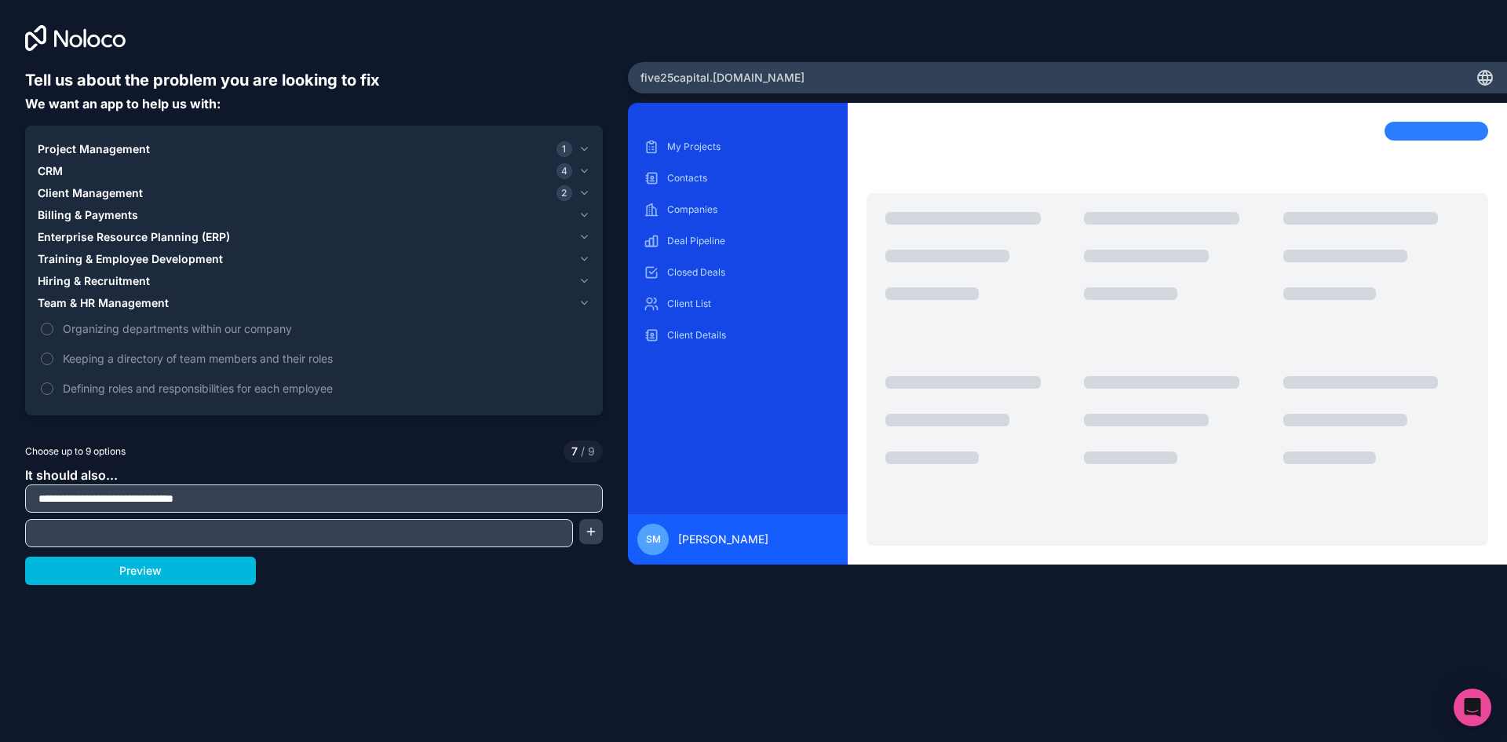
click at [495, 524] on input "text" at bounding box center [299, 533] width 540 height 22
type input "**********"
click at [443, 487] on input "**********" at bounding box center [314, 498] width 570 height 22
click at [443, 488] on input "**********" at bounding box center [314, 498] width 570 height 22
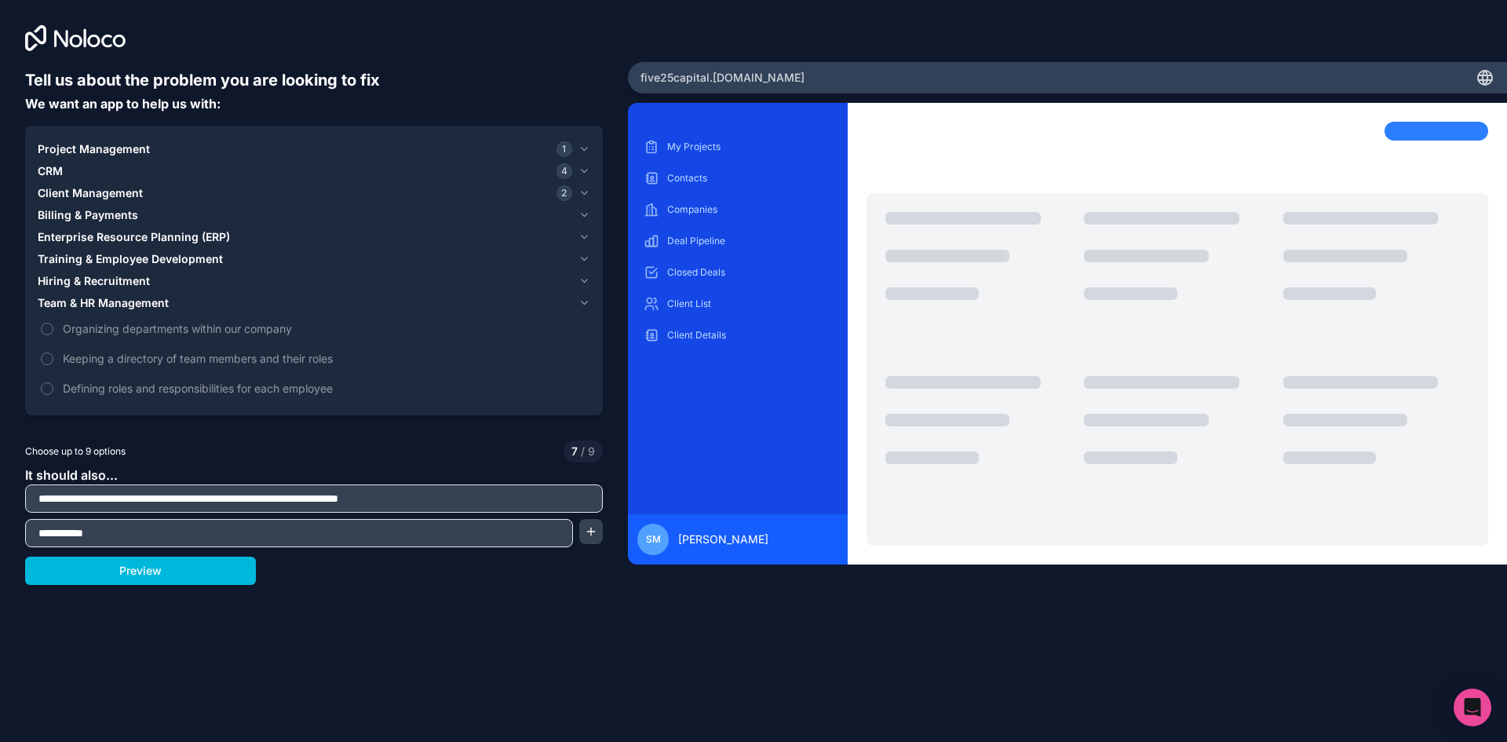
type input "**********"
click at [117, 533] on input "**********" at bounding box center [299, 533] width 540 height 22
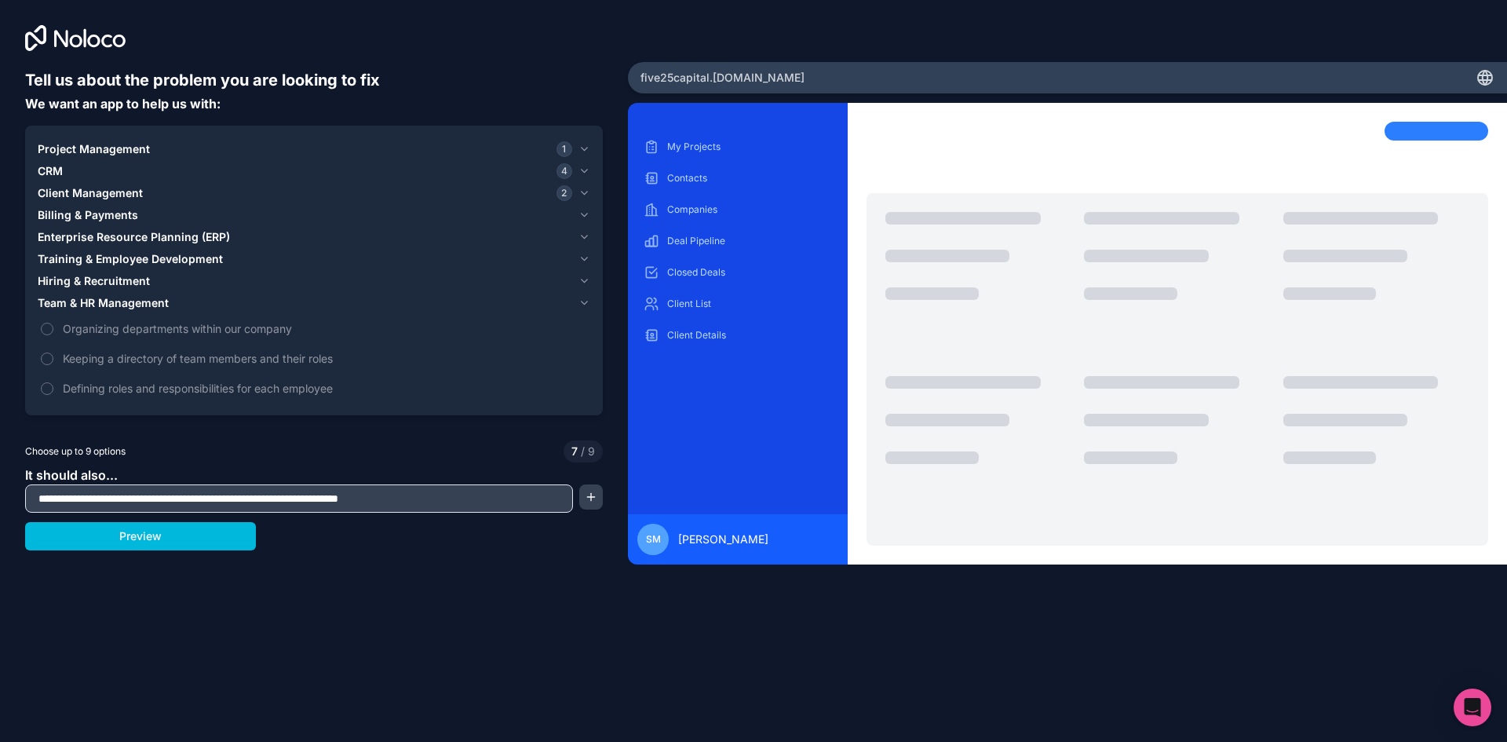
click at [127, 537] on button "Preview" at bounding box center [140, 536] width 231 height 28
